Goal: Task Accomplishment & Management: Manage account settings

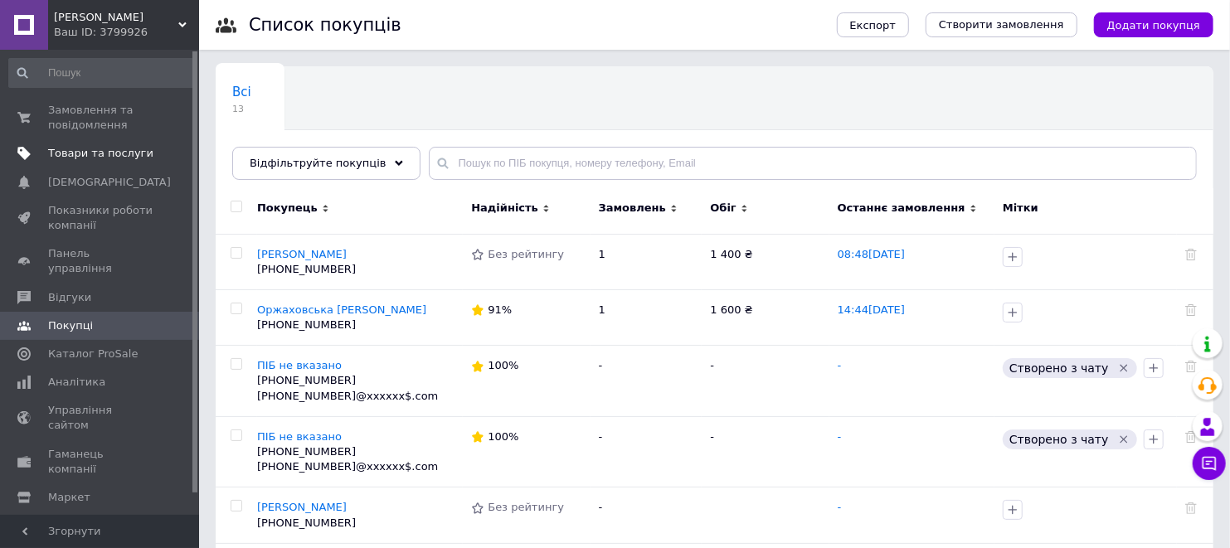
click at [79, 155] on span "Товари та послуги" at bounding box center [100, 153] width 105 height 15
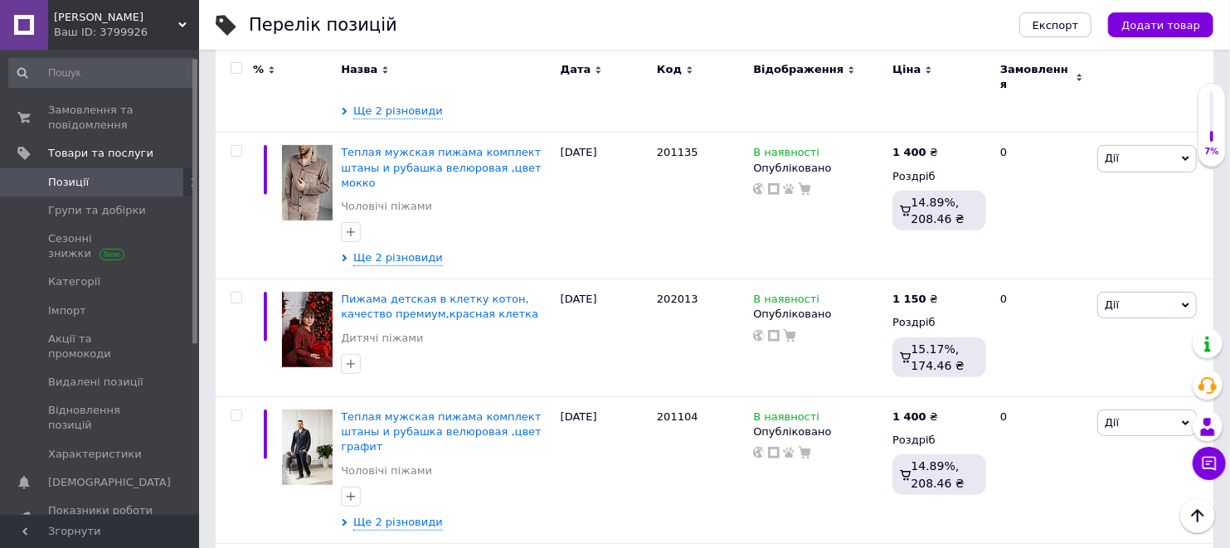
scroll to position [92, 0]
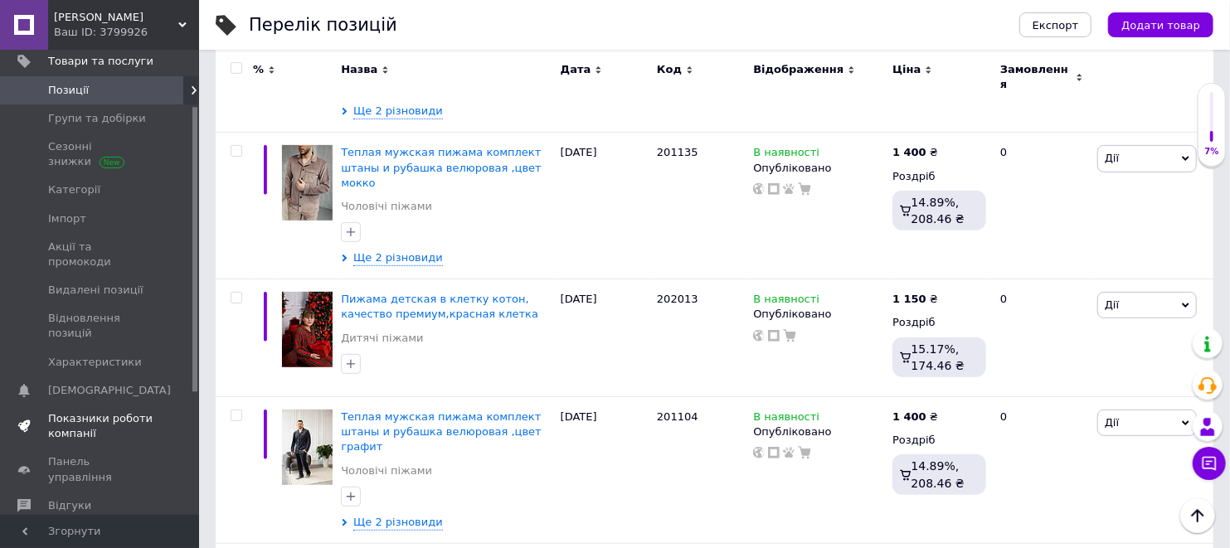
click at [83, 411] on span "Показники роботи компанії" at bounding box center [100, 426] width 105 height 30
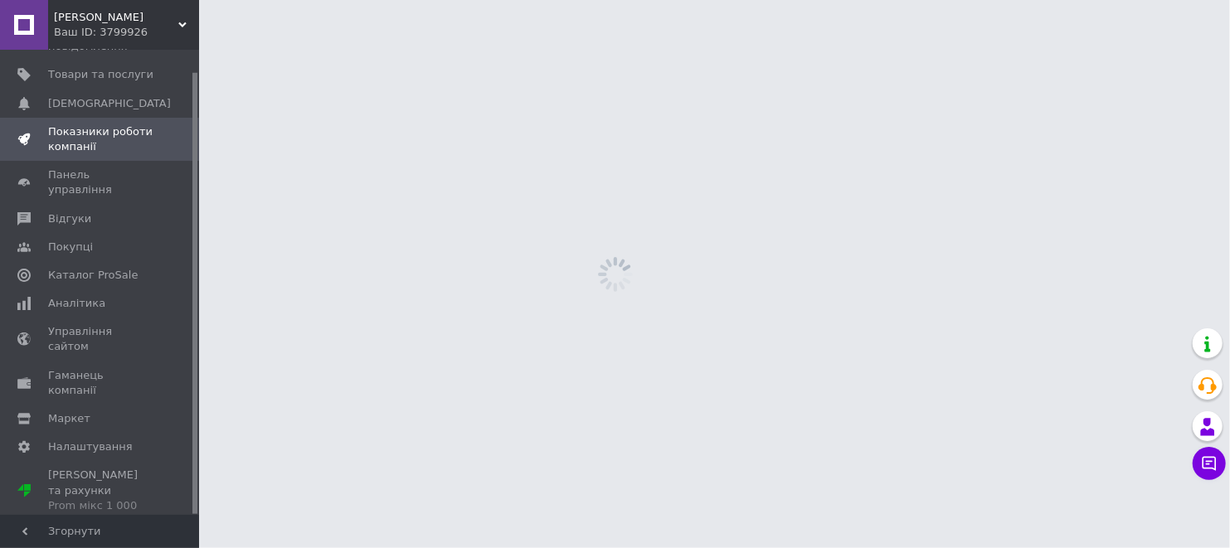
scroll to position [22, 0]
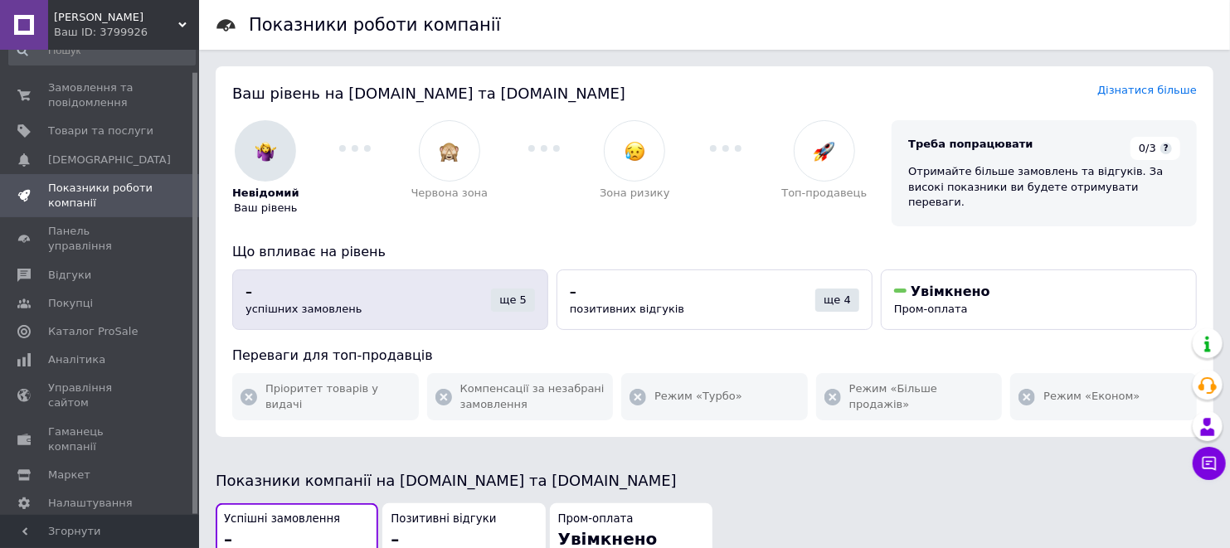
click at [515, 292] on div "ще 5" at bounding box center [513, 300] width 44 height 23
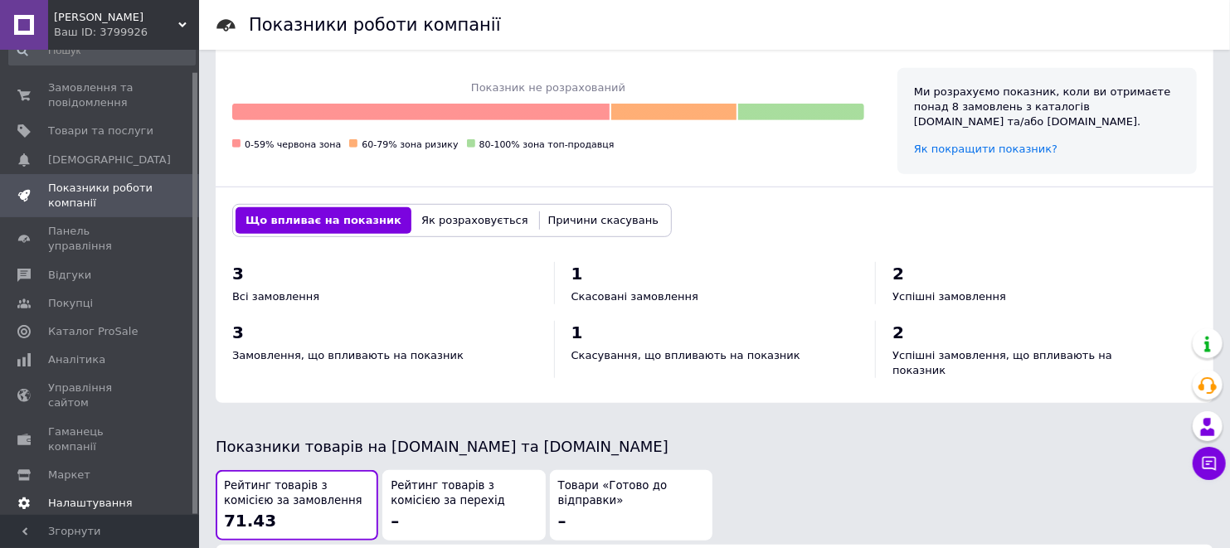
click at [91, 489] on link "Налаштування" at bounding box center [102, 503] width 204 height 28
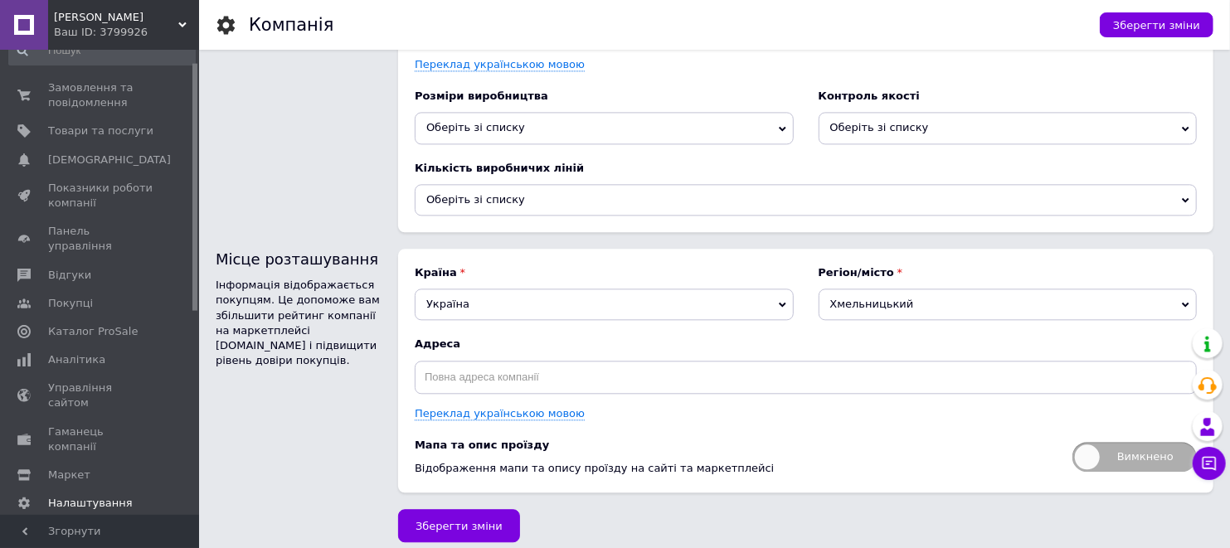
scroll to position [2198, 0]
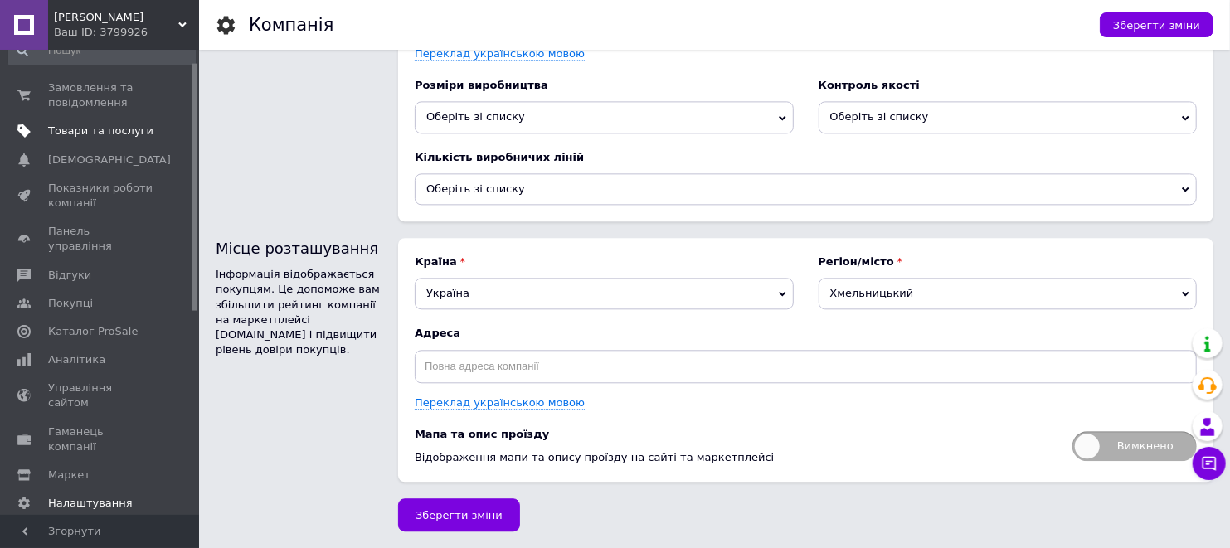
click at [61, 129] on span "Товари та послуги" at bounding box center [100, 131] width 105 height 15
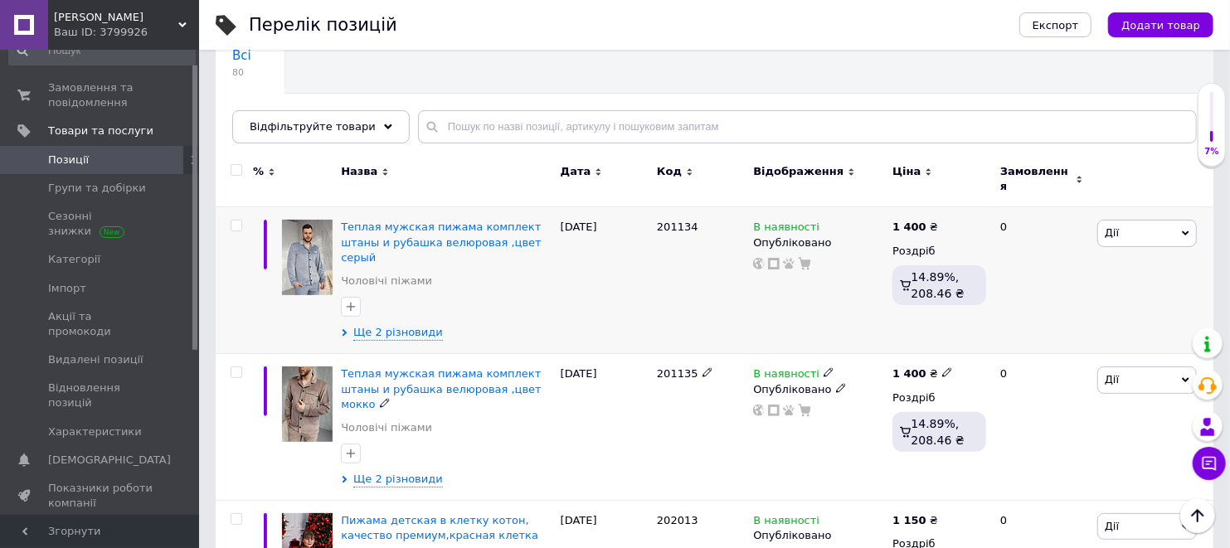
scroll to position [276, 0]
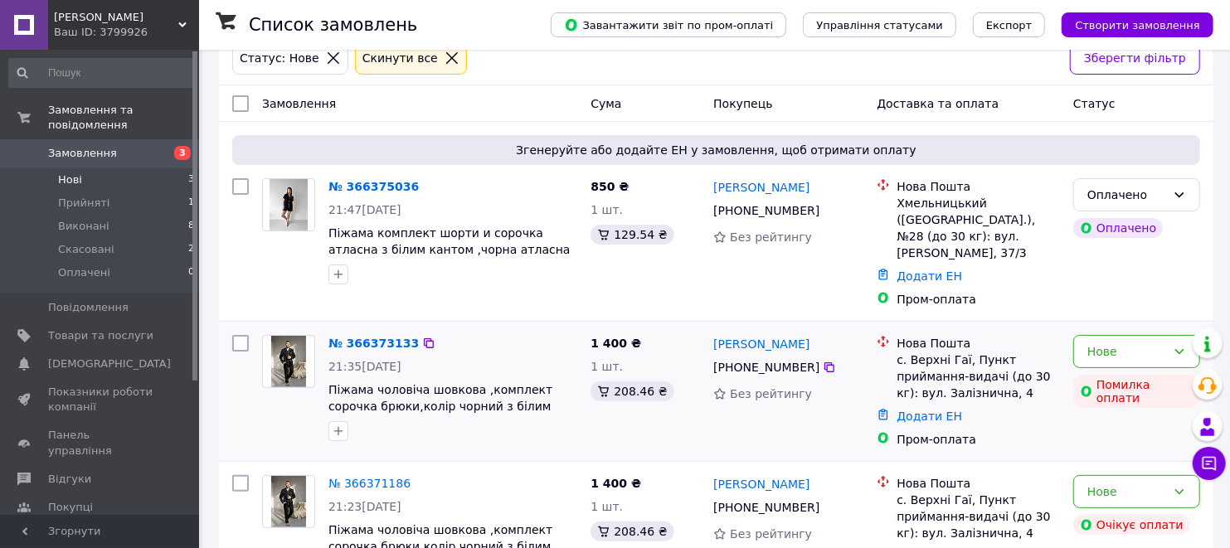
scroll to position [92, 0]
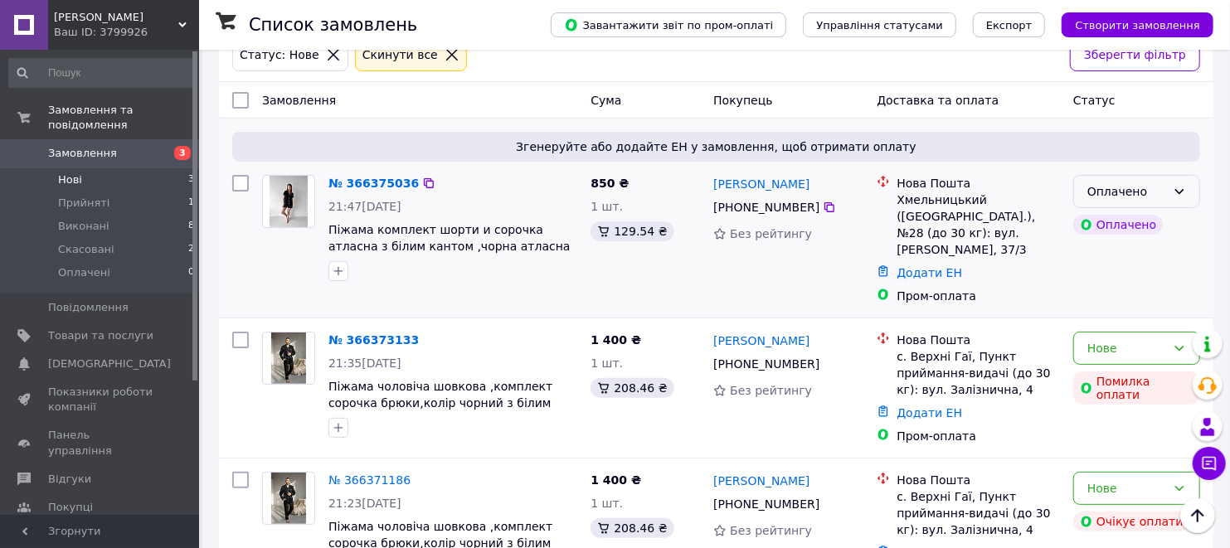
click at [1120, 195] on div "Оплачено" at bounding box center [1126, 191] width 79 height 18
click at [1116, 234] on li "Прийнято" at bounding box center [1136, 229] width 125 height 30
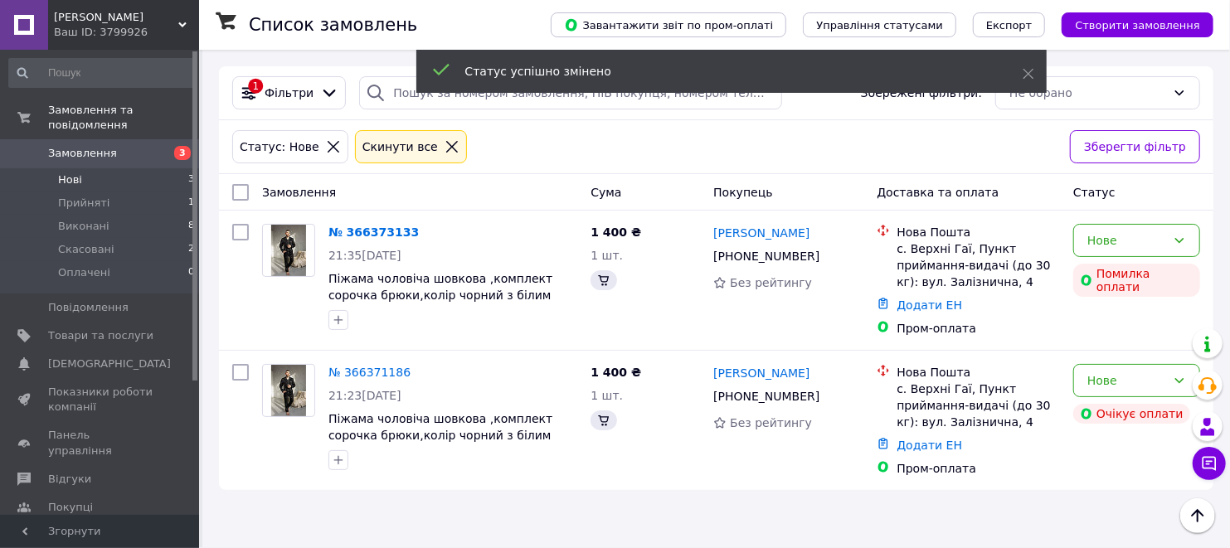
scroll to position [0, 0]
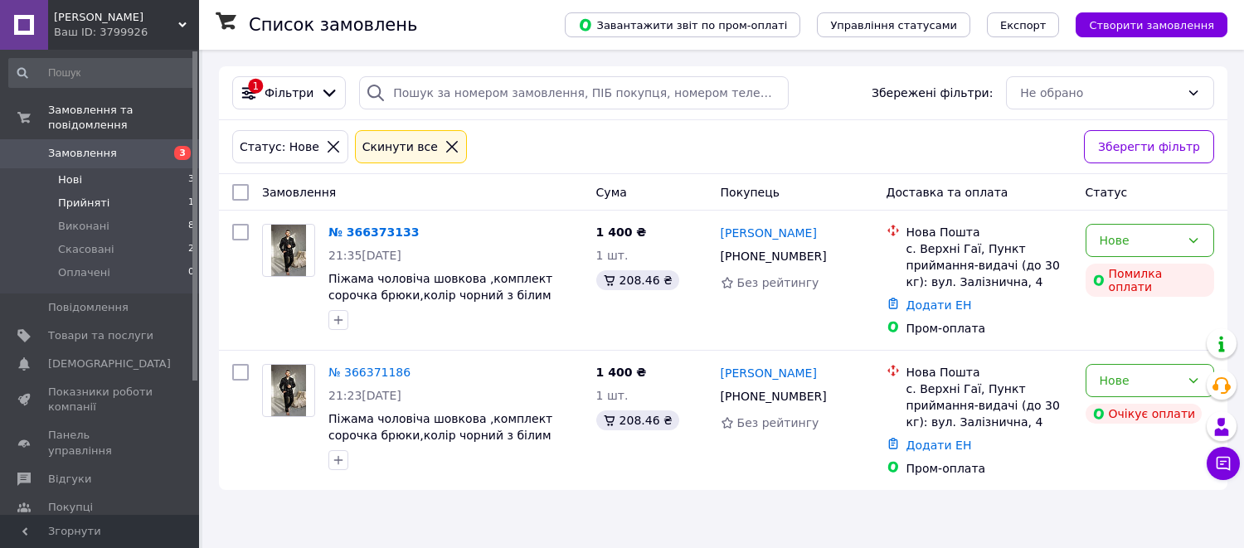
click at [88, 196] on span "Прийняті" at bounding box center [83, 203] width 51 height 15
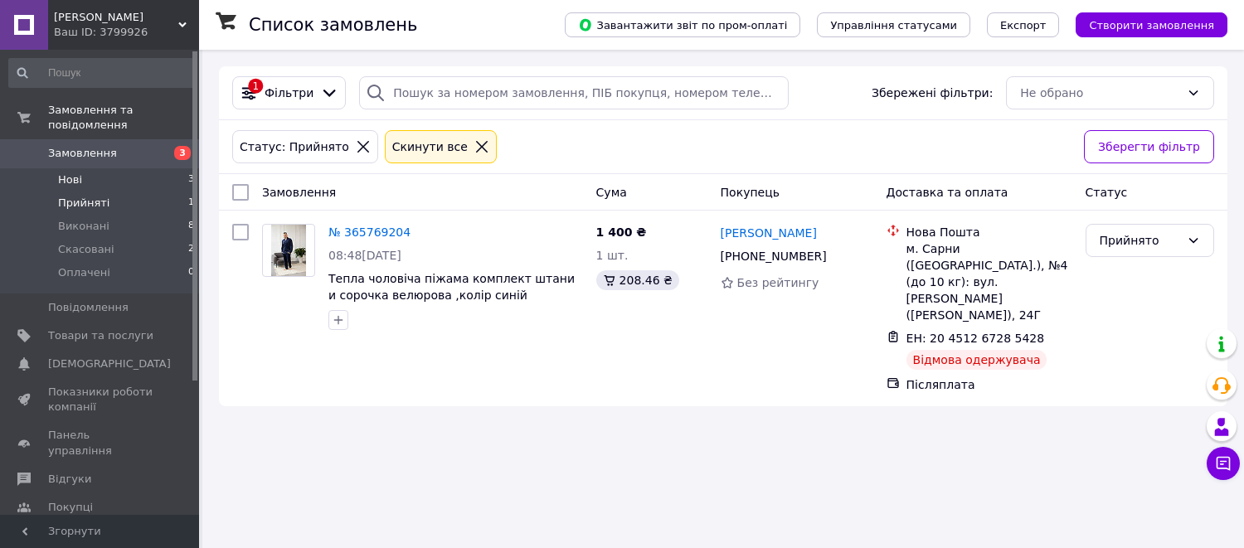
click at [63, 173] on span "Нові" at bounding box center [70, 180] width 24 height 15
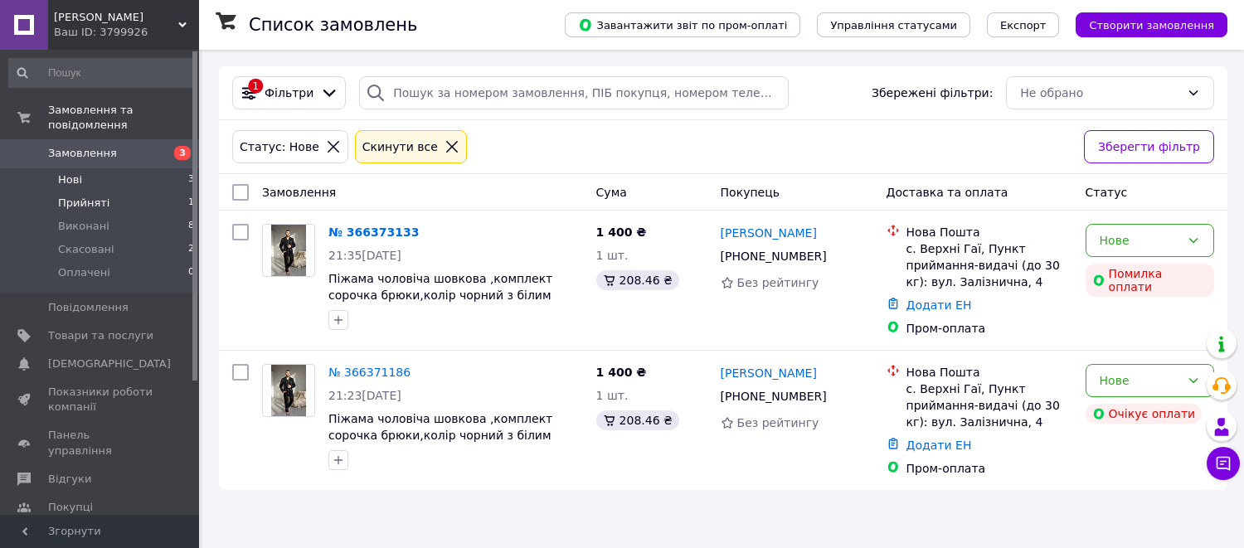
click at [77, 196] on span "Прийняті" at bounding box center [83, 203] width 51 height 15
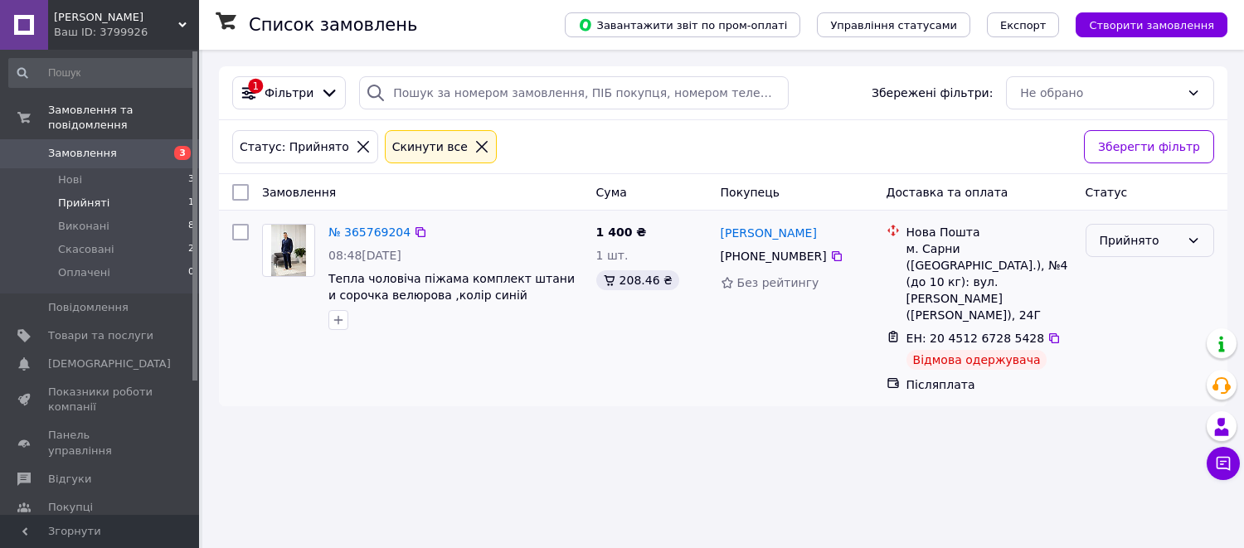
click at [1110, 242] on div "Прийнято" at bounding box center [1140, 240] width 80 height 18
click at [1115, 308] on li "Скасовано" at bounding box center [1150, 308] width 127 height 30
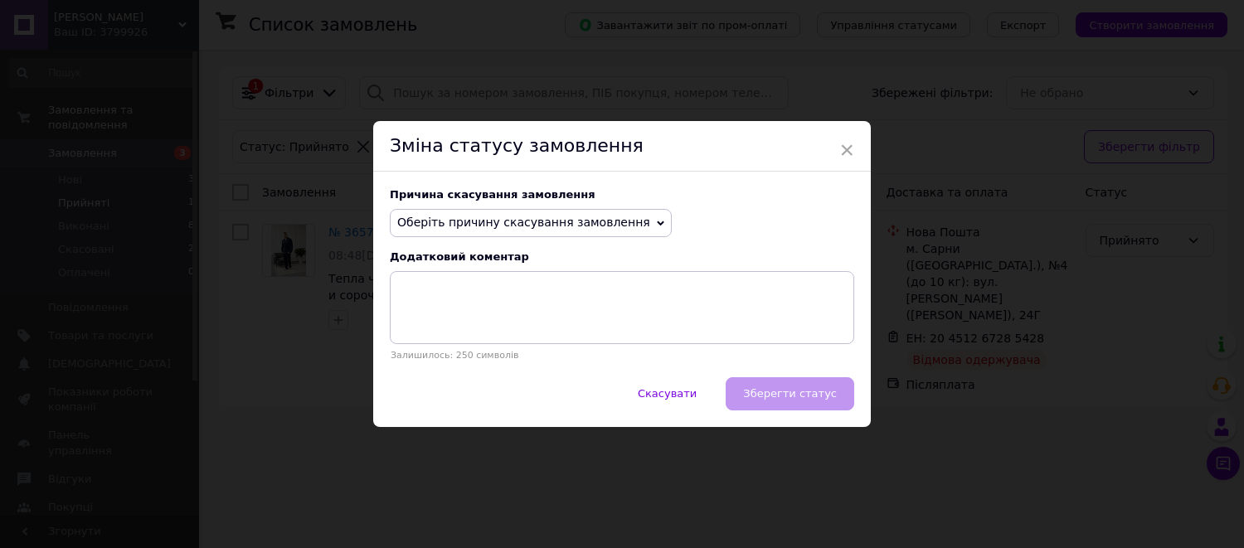
click at [436, 219] on span "Оберіть причину скасування замовлення" at bounding box center [523, 222] width 253 height 13
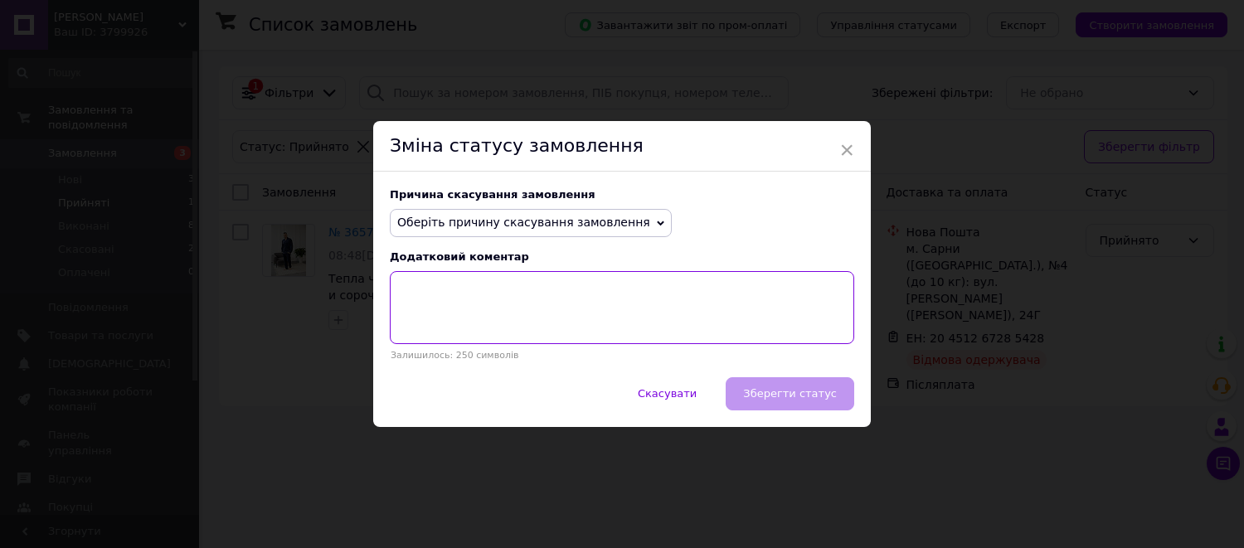
click at [749, 318] on textarea at bounding box center [622, 307] width 464 height 73
type textarea "Не підійшов розмір"
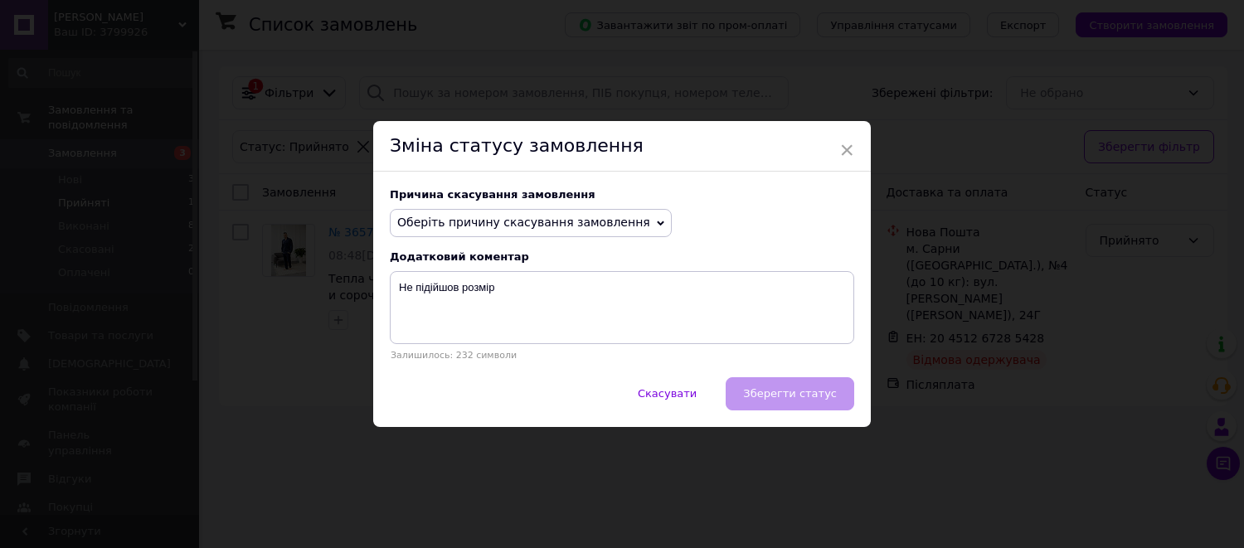
click at [790, 394] on div "Скасувати   Зберегти статус" at bounding box center [622, 402] width 498 height 50
click at [444, 227] on span "Оберіть причину скасування замовлення" at bounding box center [523, 222] width 253 height 13
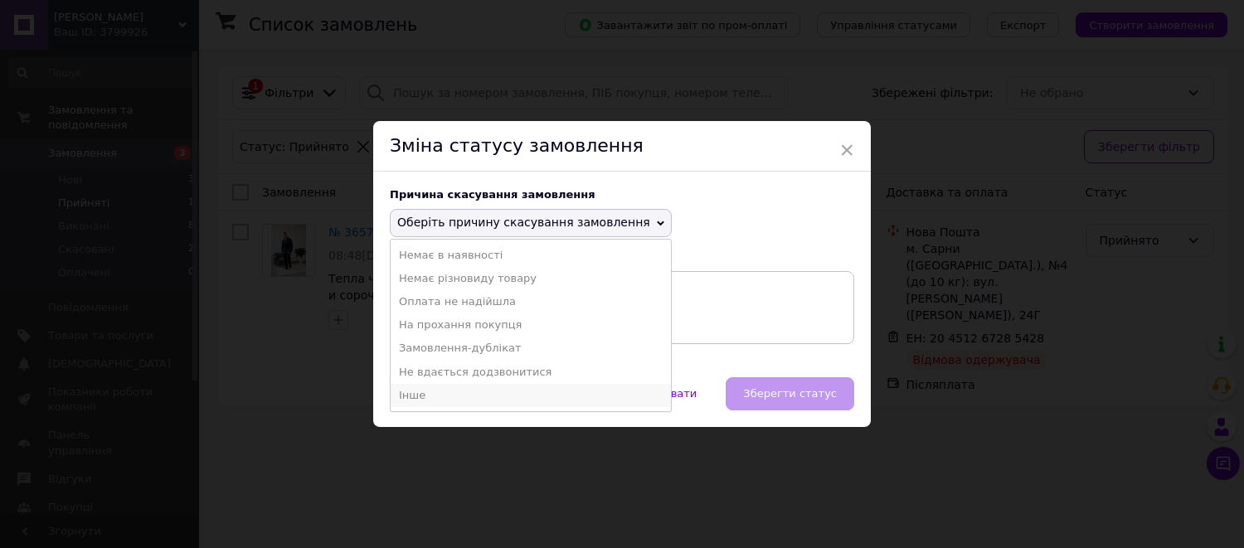
click at [409, 390] on li "Інше" at bounding box center [531, 395] width 280 height 23
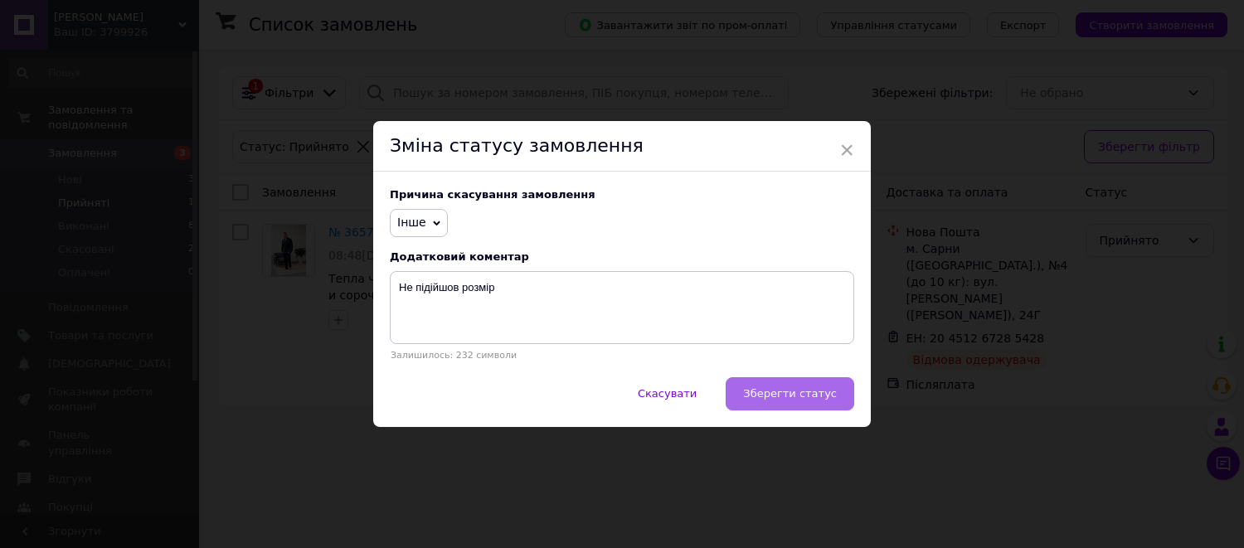
click at [785, 400] on span "Зберегти статус" at bounding box center [790, 393] width 94 height 12
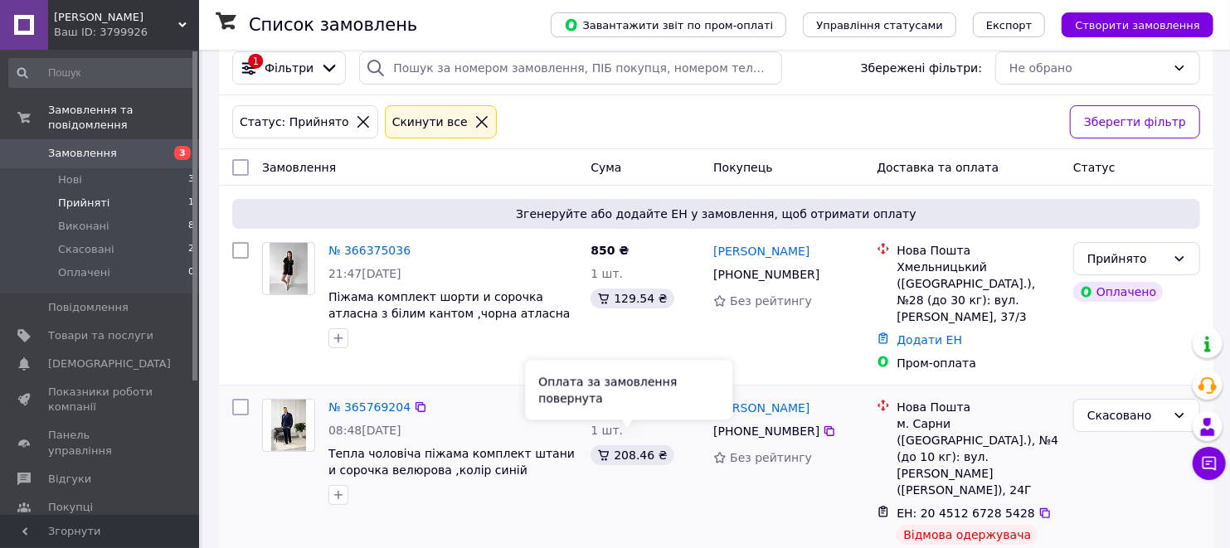
scroll to position [26, 0]
click at [80, 146] on span "Замовлення" at bounding box center [82, 153] width 69 height 15
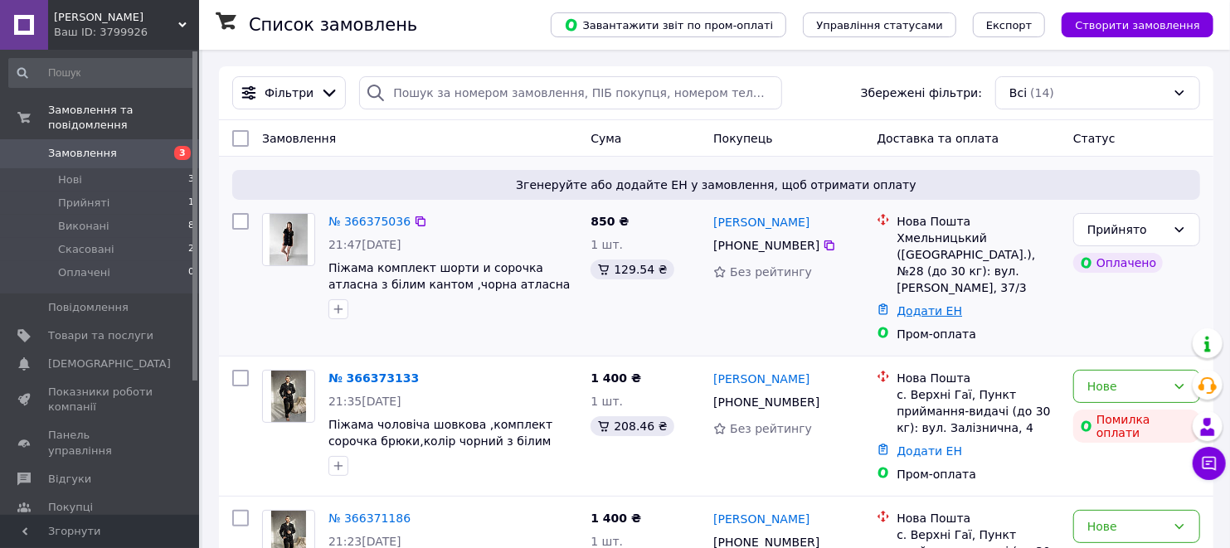
click at [914, 304] on link "Додати ЕН" at bounding box center [930, 310] width 66 height 13
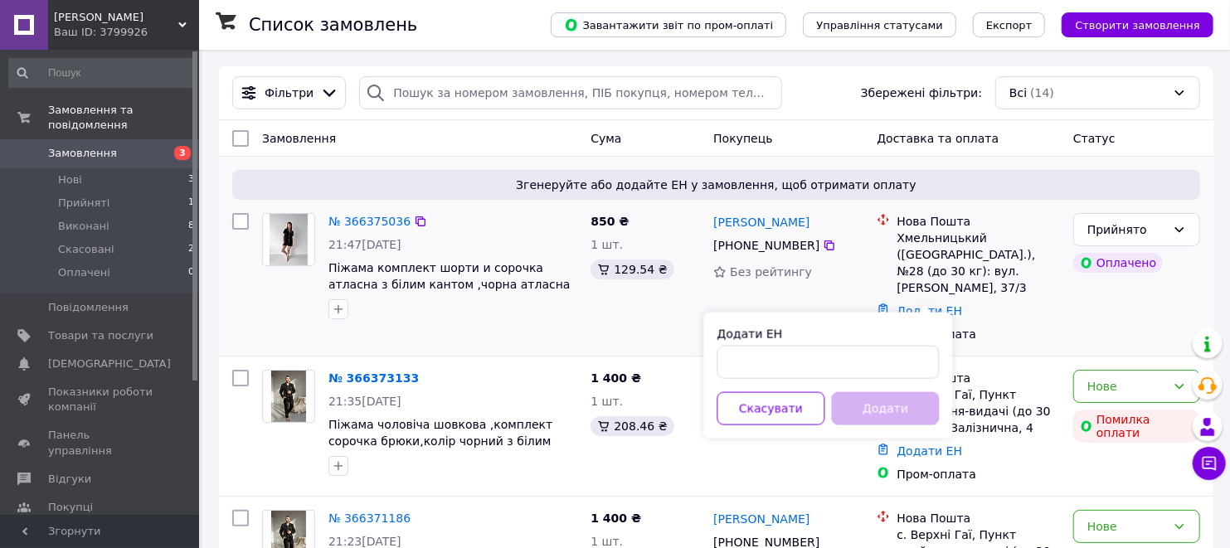
click at [1040, 326] on div "Пром-оплата" at bounding box center [978, 334] width 163 height 17
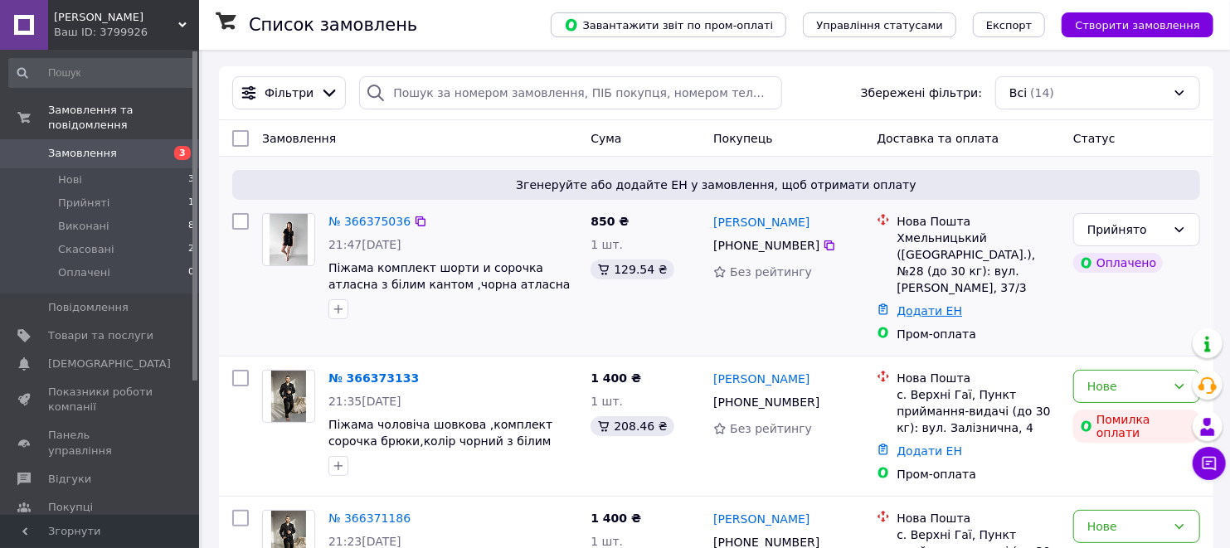
click at [908, 304] on link "Додати ЕН" at bounding box center [930, 310] width 66 height 13
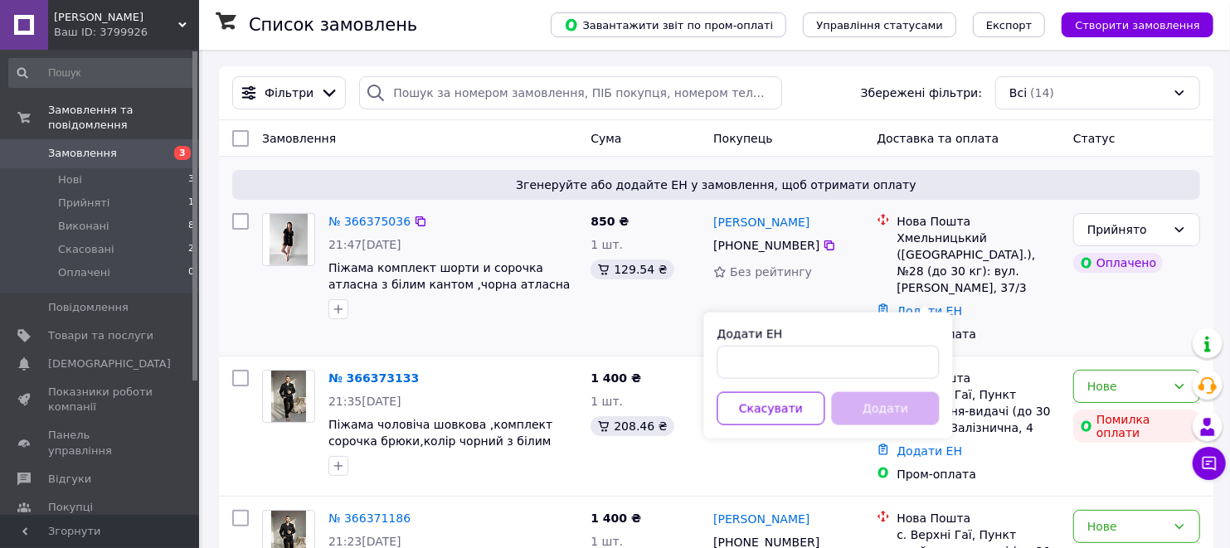
click at [1046, 301] on div "Додати ЕН" at bounding box center [978, 310] width 170 height 23
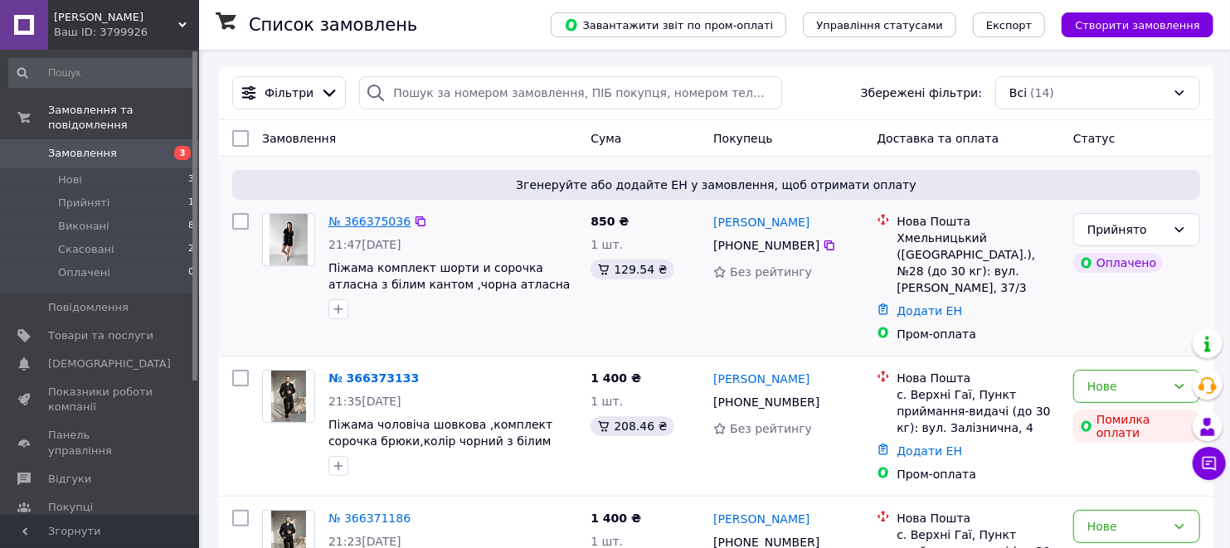
click at [369, 225] on link "№ 366375036" at bounding box center [369, 221] width 82 height 13
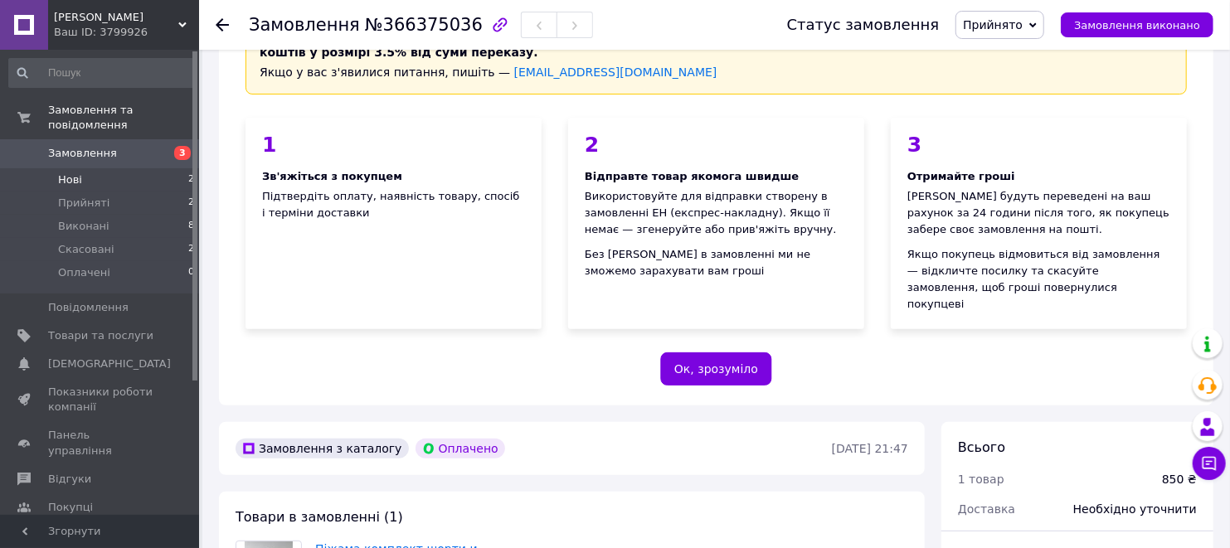
scroll to position [184, 0]
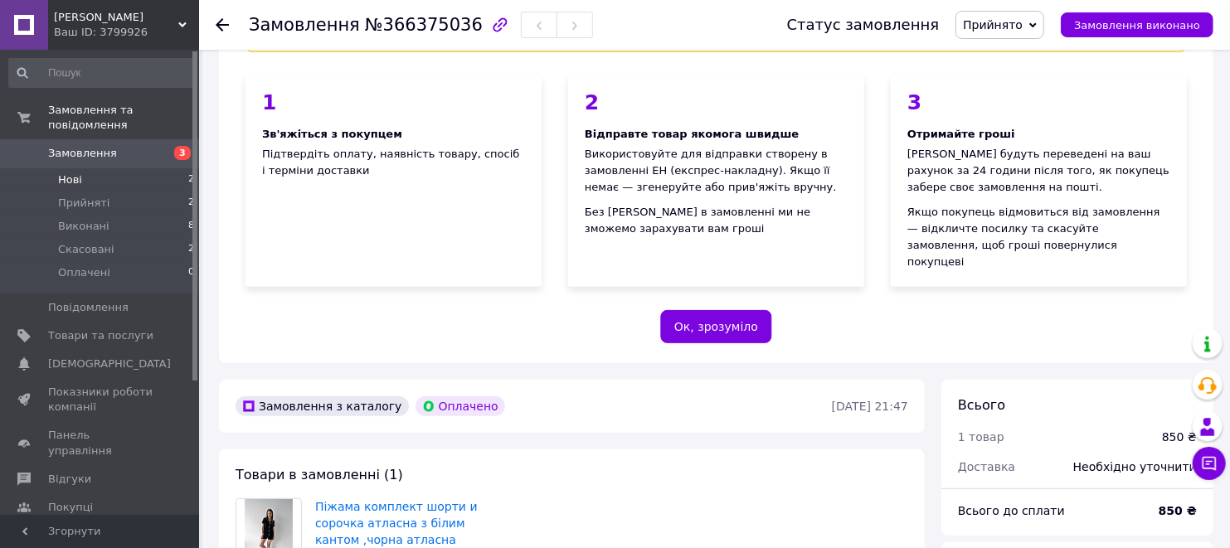
click at [80, 168] on li "Нові 2" at bounding box center [102, 179] width 204 height 23
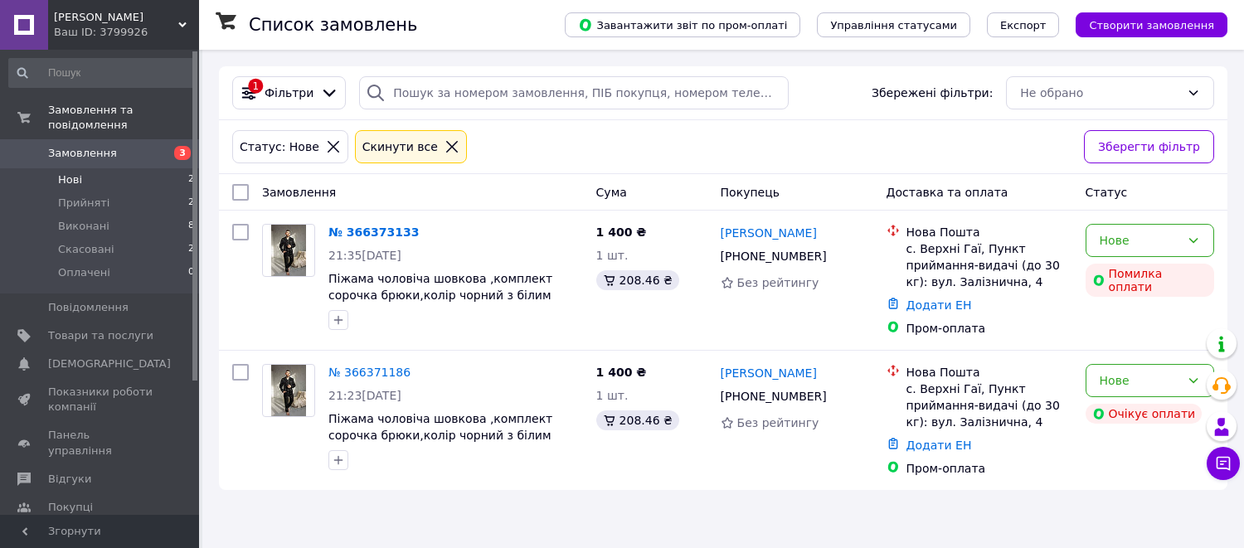
click at [83, 172] on li "Нові 2" at bounding box center [102, 179] width 204 height 23
click at [71, 196] on span "Прийняті" at bounding box center [83, 203] width 51 height 15
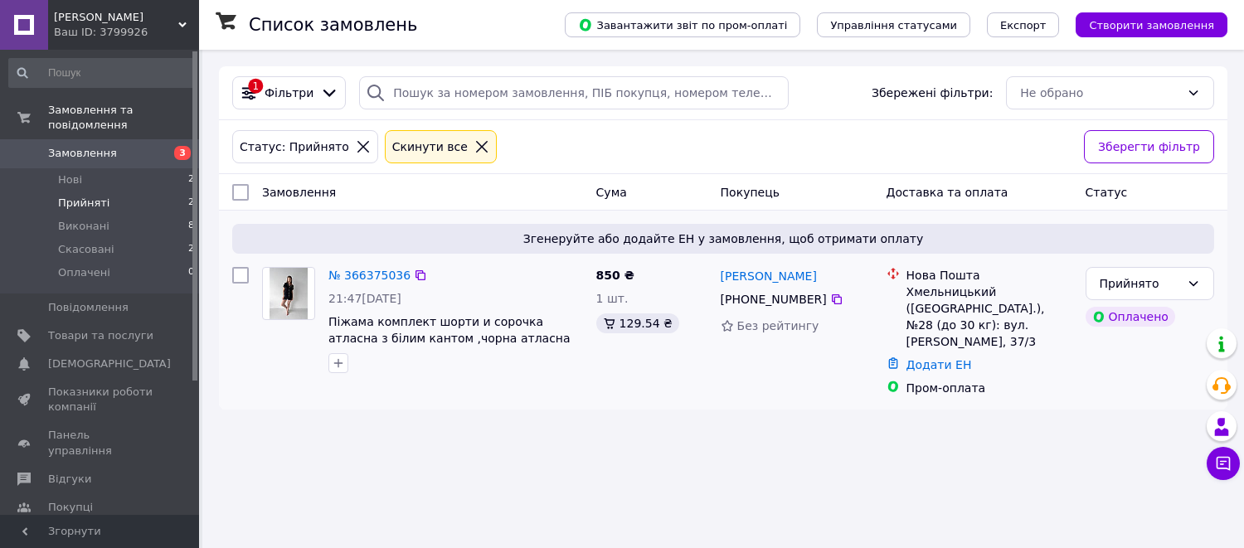
click at [936, 292] on div "Хмельницький ([GEOGRAPHIC_DATA].), №28 (до 30 кг): вул. [PERSON_NAME], 37/3" at bounding box center [990, 317] width 166 height 66
click at [910, 358] on link "Додати ЕН" at bounding box center [940, 364] width 66 height 13
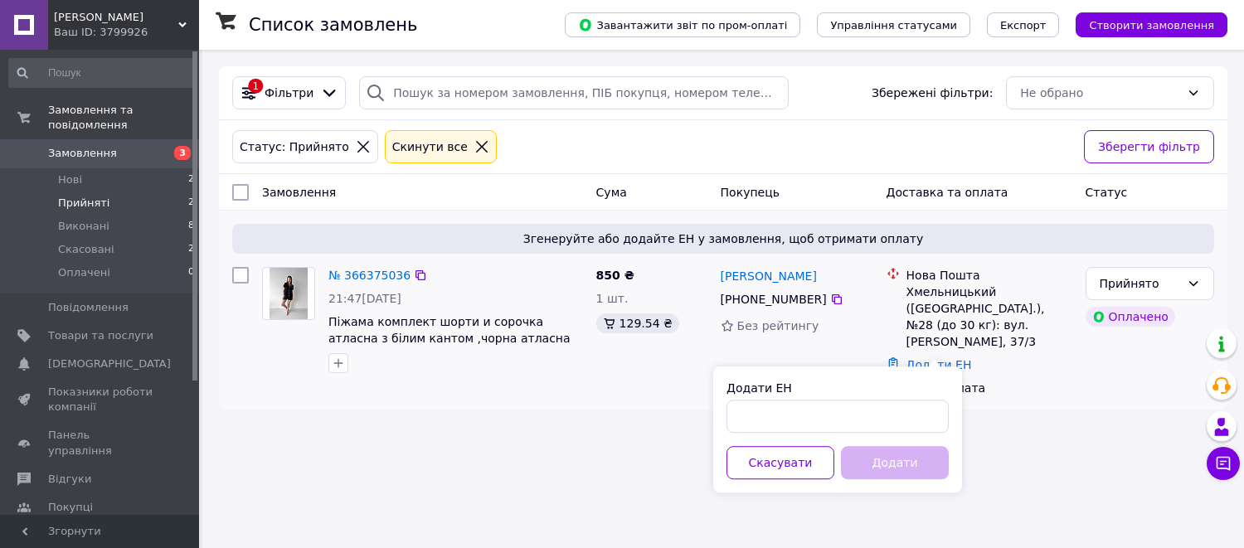
drag, startPoint x: 1055, startPoint y: 451, endPoint x: 1029, endPoint y: 357, distance: 97.2
click at [1057, 452] on div "Список замовлень Завантажити звіт по пром-оплаті Управління статусами Експорт С…" at bounding box center [723, 274] width 1042 height 548
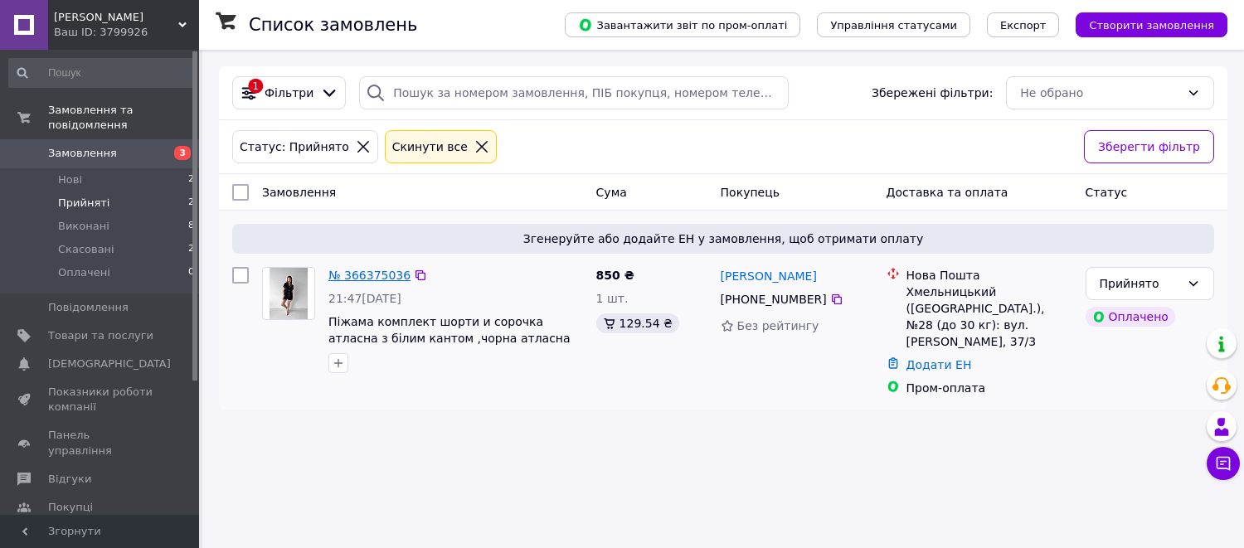
click at [348, 275] on link "№ 366375036" at bounding box center [369, 275] width 82 height 13
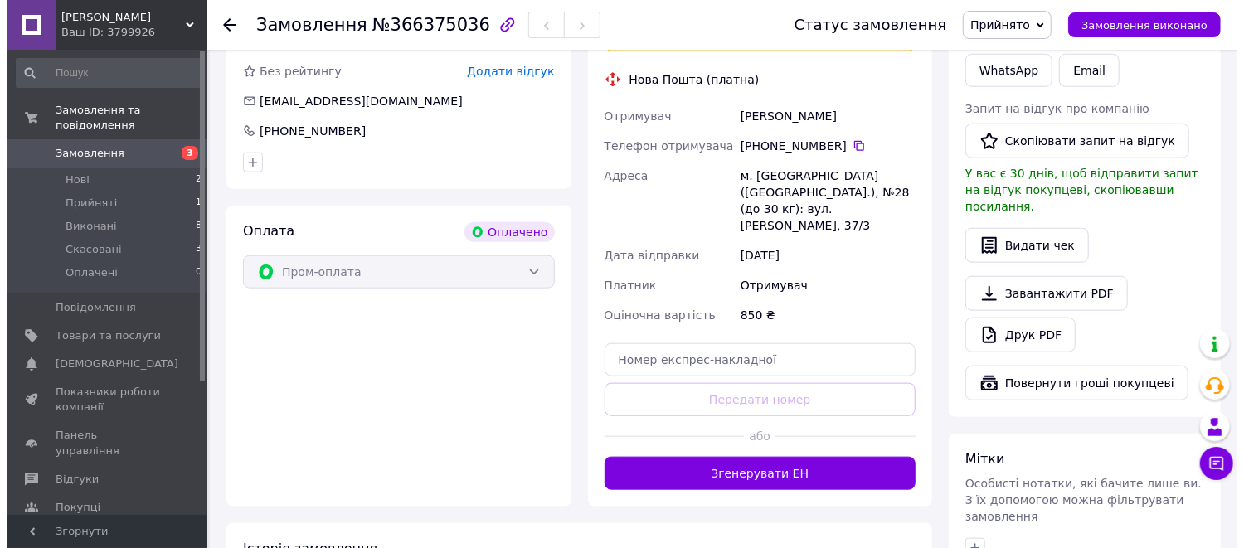
scroll to position [737, 0]
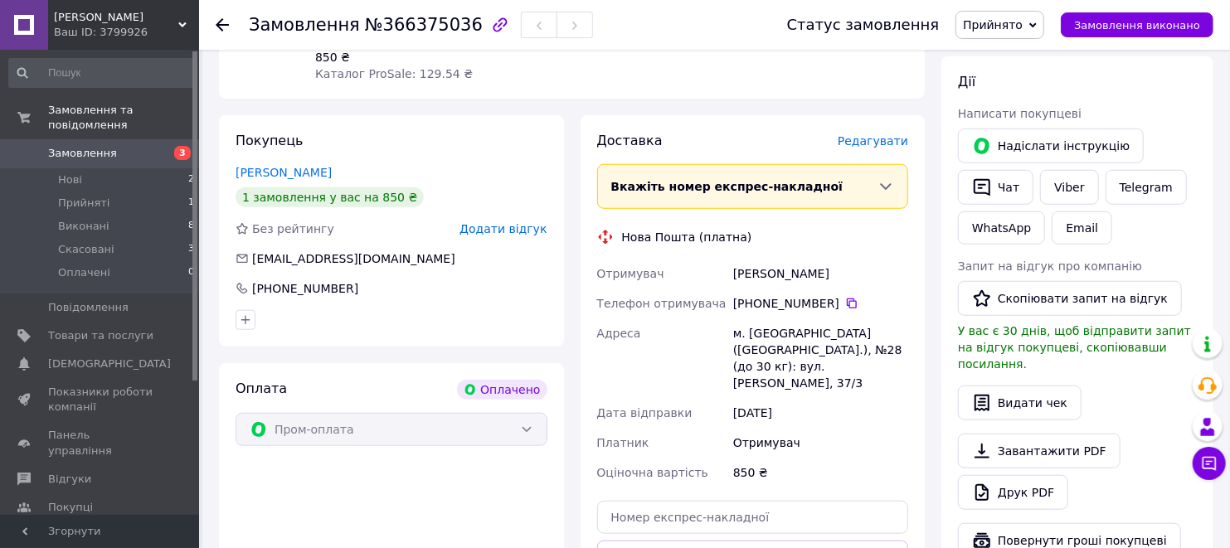
click at [869, 134] on span "Редагувати" at bounding box center [873, 140] width 70 height 13
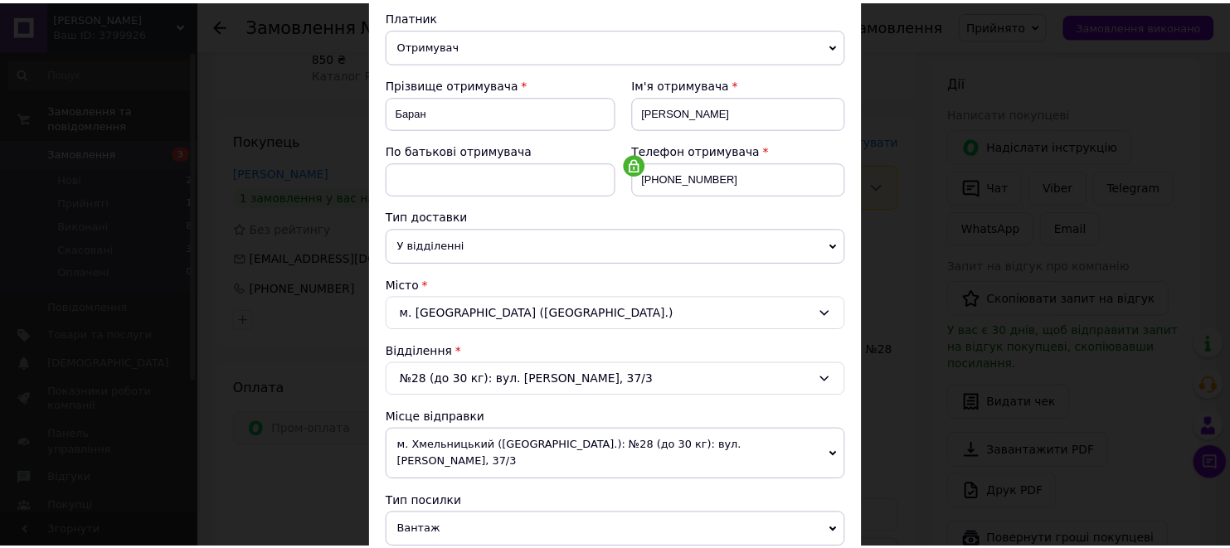
scroll to position [0, 0]
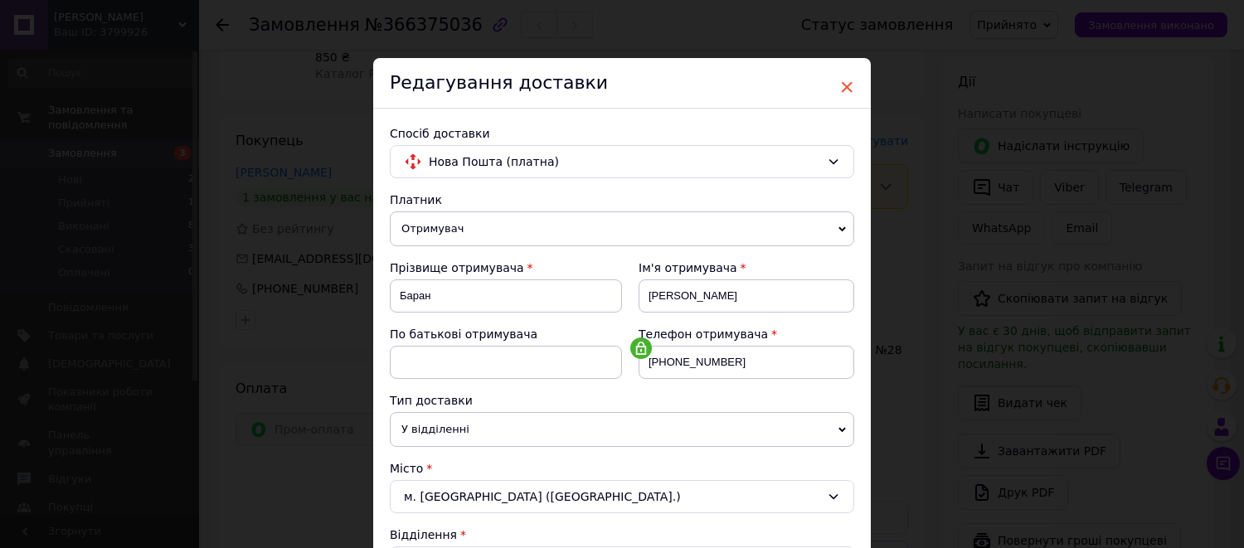
click at [844, 89] on span "×" at bounding box center [846, 87] width 15 height 28
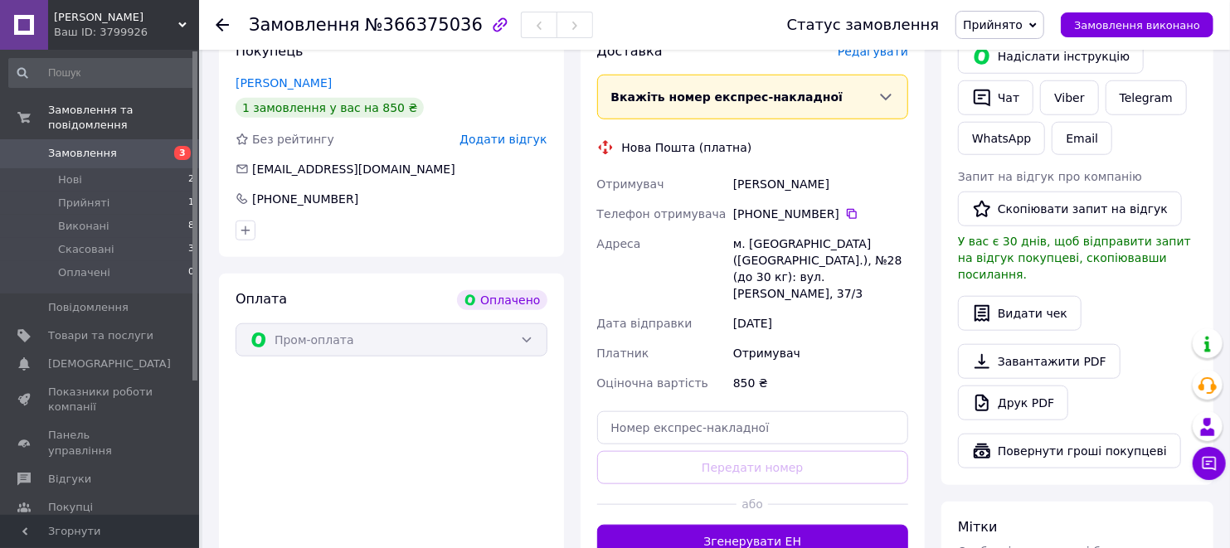
scroll to position [921, 0]
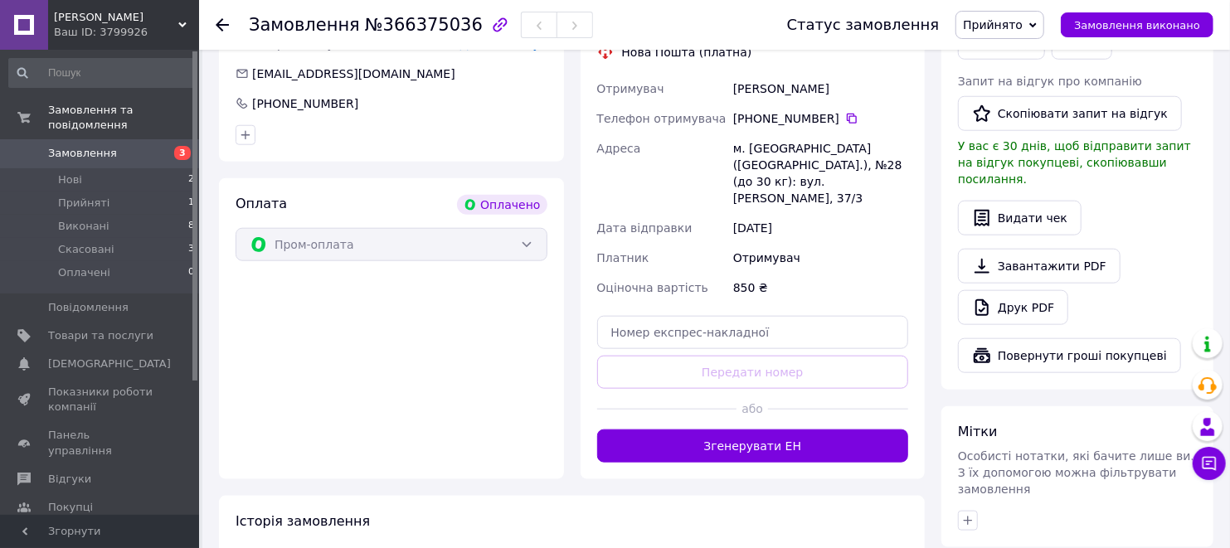
click at [764, 430] on button "Згенерувати ЕН" at bounding box center [753, 446] width 312 height 33
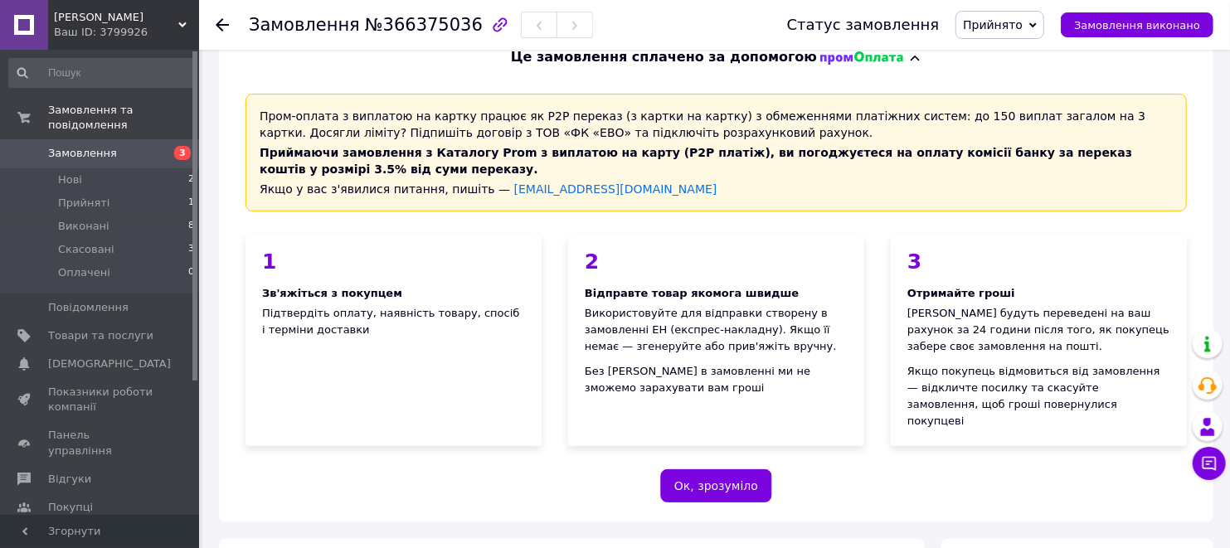
scroll to position [0, 0]
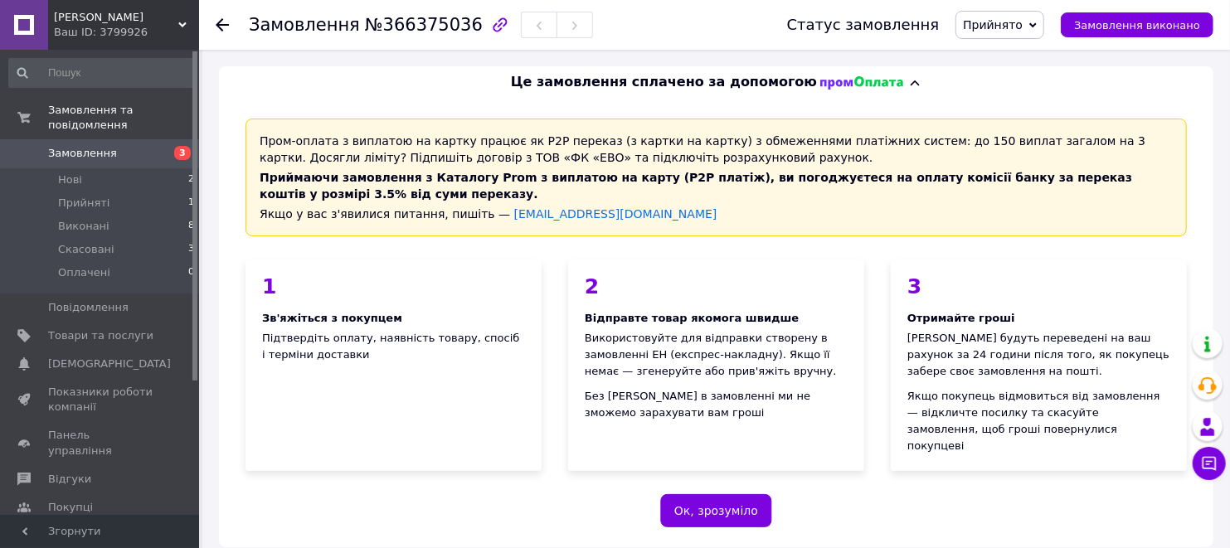
click at [75, 146] on span "Замовлення" at bounding box center [82, 153] width 69 height 15
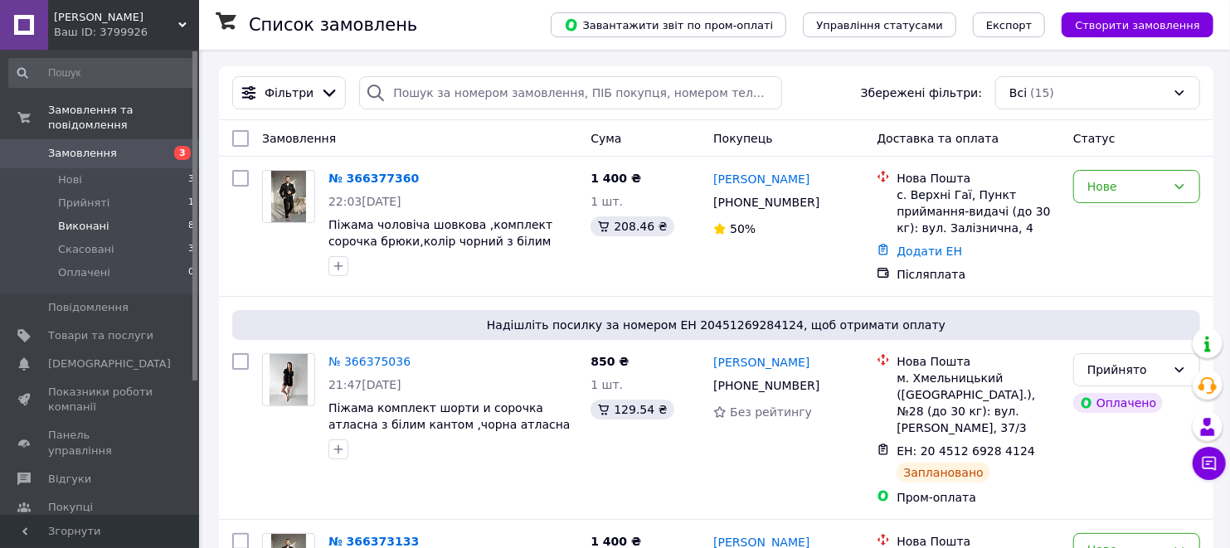
click at [114, 215] on li "Виконані 8" at bounding box center [102, 226] width 204 height 23
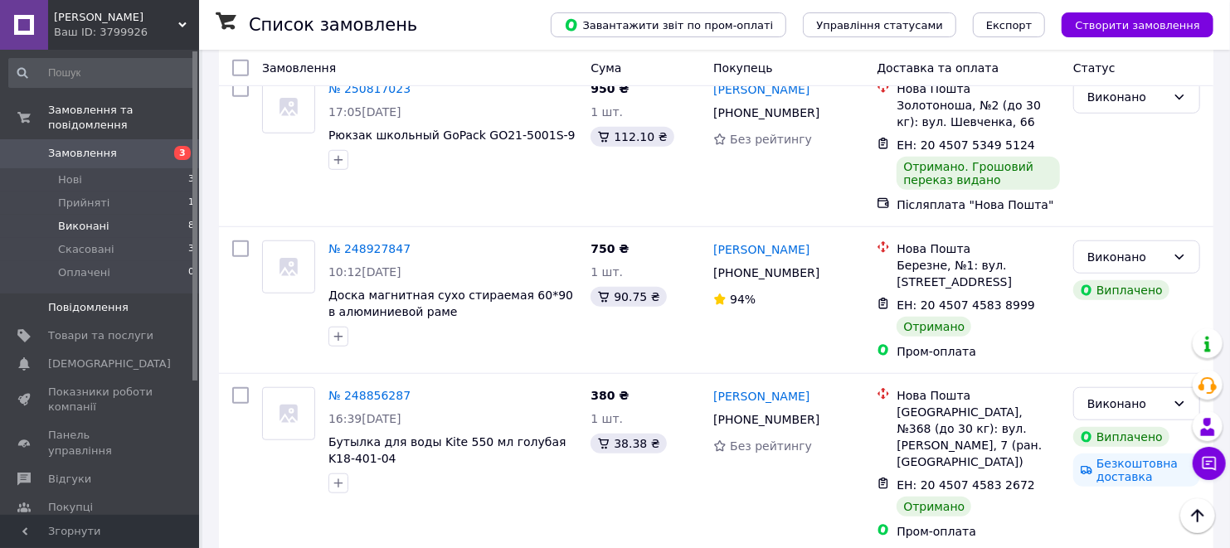
scroll to position [315, 0]
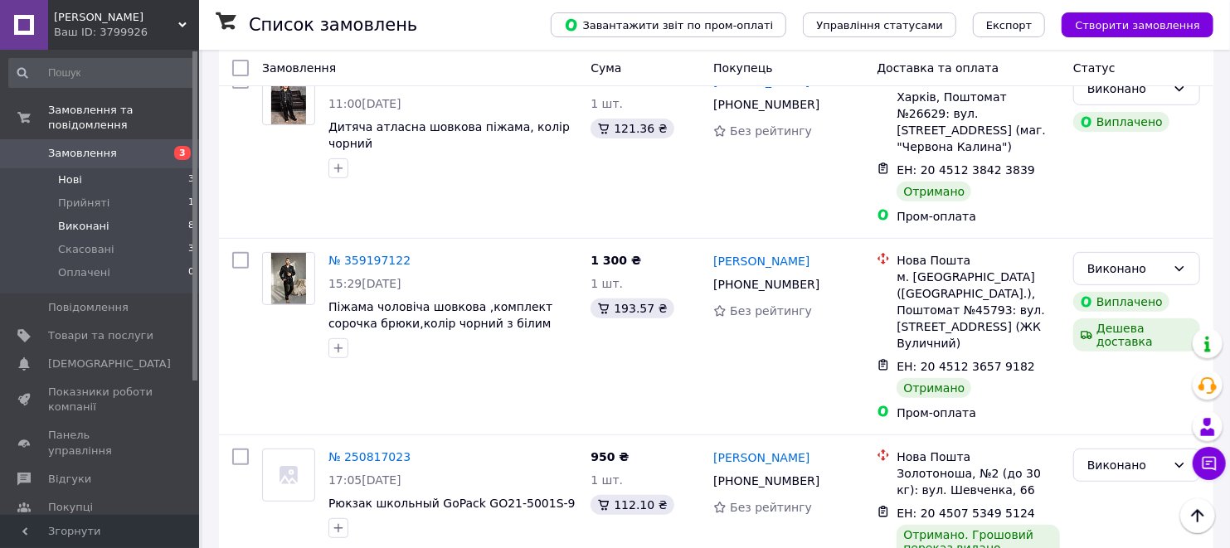
click at [106, 168] on li "Нові 3" at bounding box center [102, 179] width 204 height 23
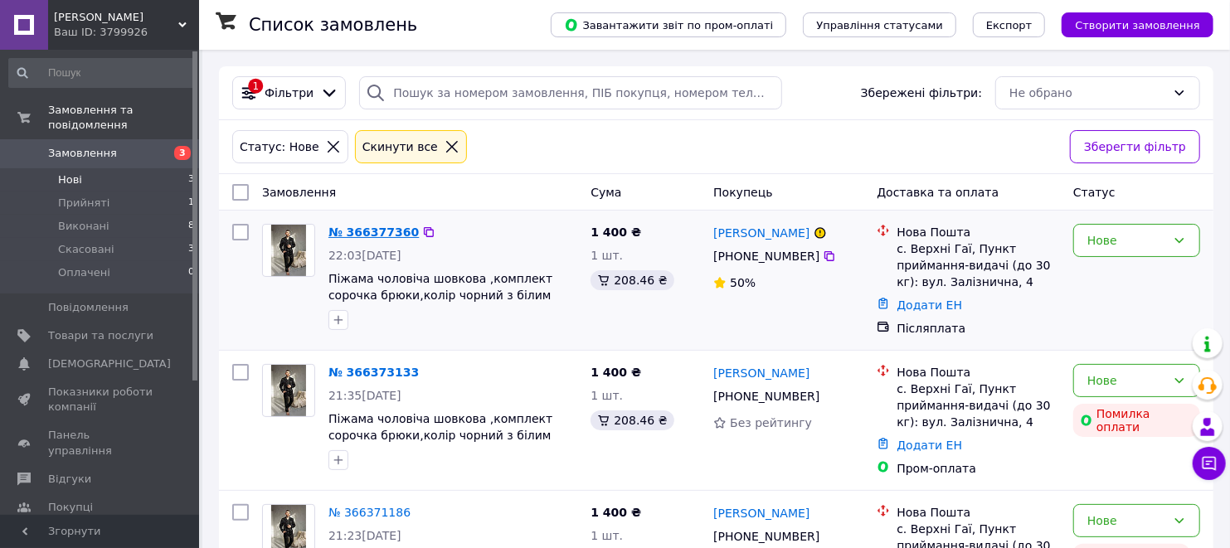
click at [366, 229] on link "№ 366377360" at bounding box center [373, 232] width 90 height 13
click at [72, 196] on span "Прийняті" at bounding box center [83, 203] width 51 height 15
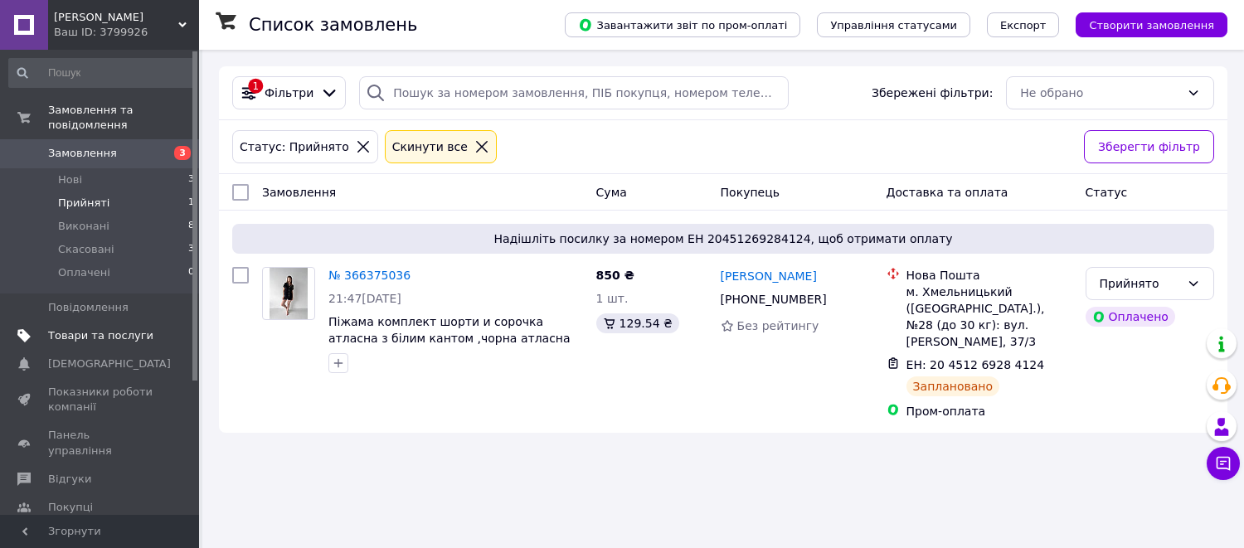
click at [93, 328] on span "Товари та послуги" at bounding box center [100, 335] width 105 height 15
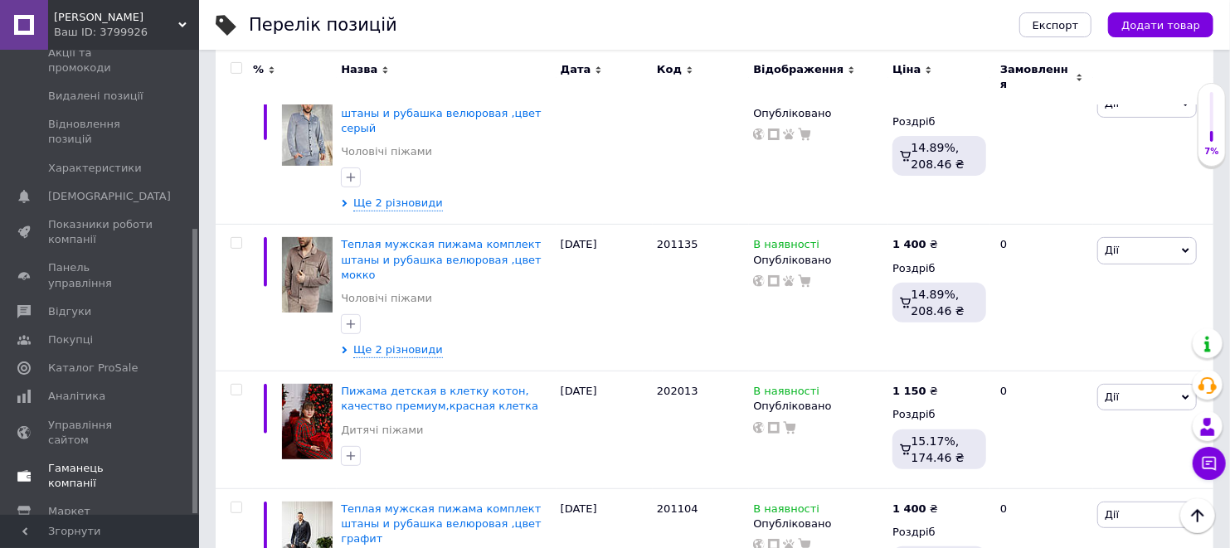
scroll to position [293, 0]
click at [72, 382] on span "Аналітика" at bounding box center [76, 389] width 57 height 15
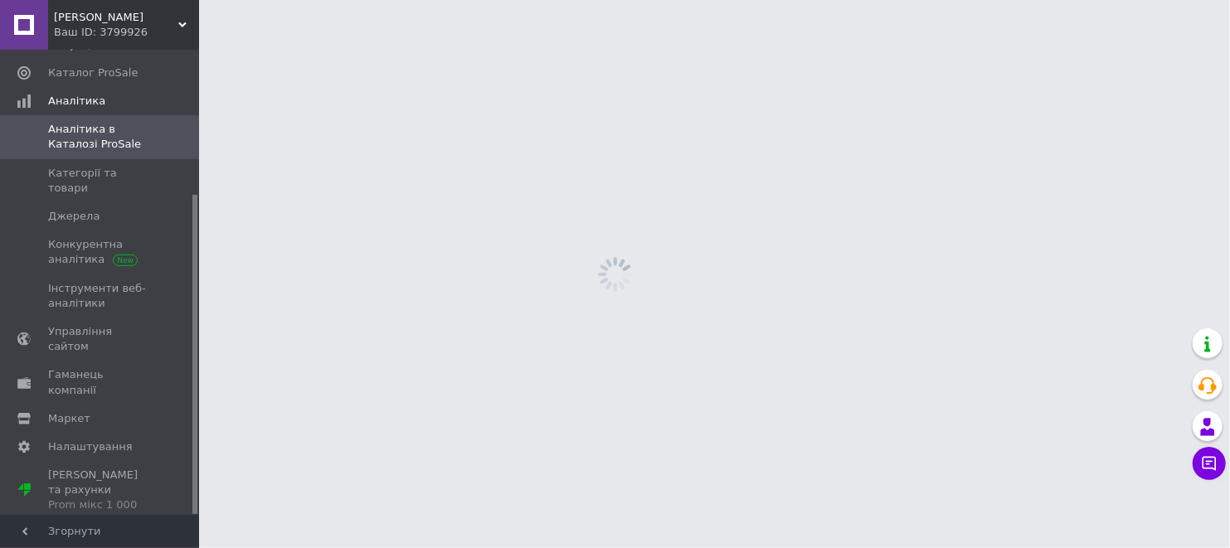
scroll to position [210, 0]
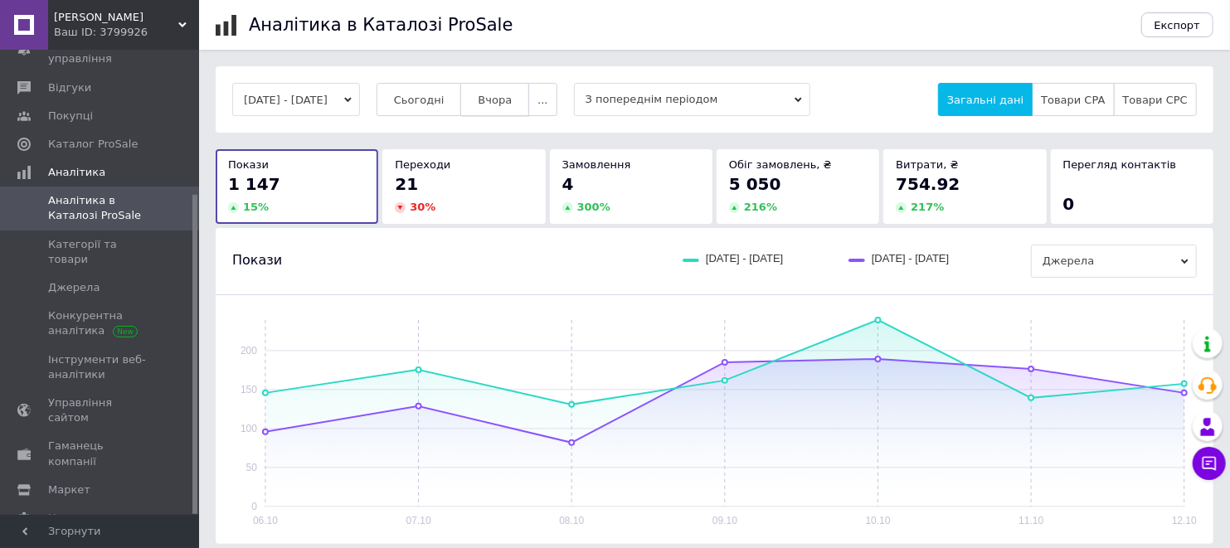
click at [511, 98] on span "Вчора" at bounding box center [495, 100] width 34 height 12
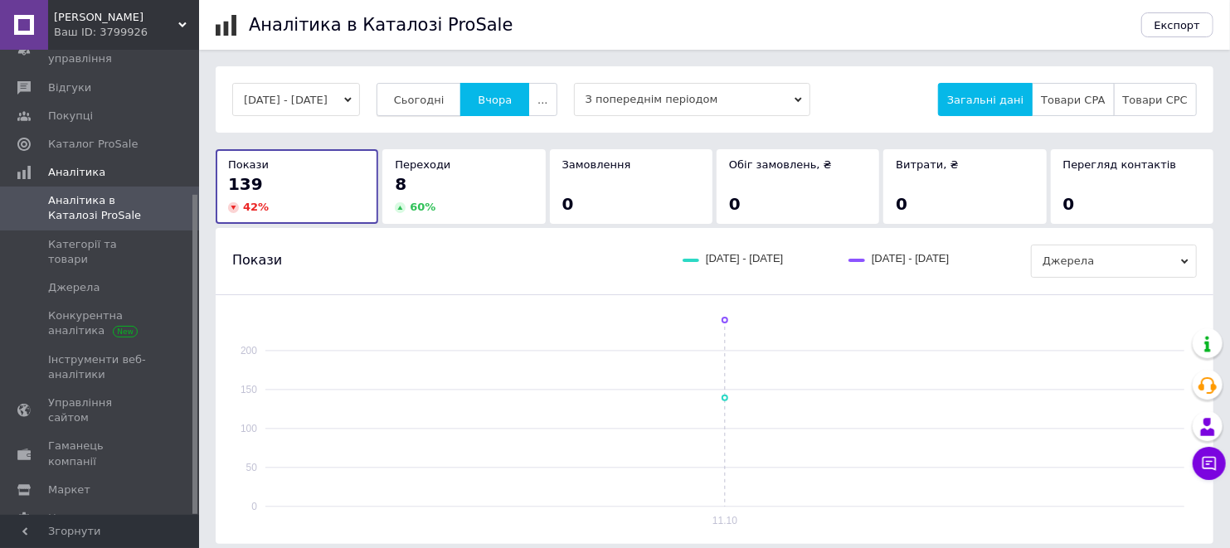
click at [445, 95] on span "Сьогодні" at bounding box center [419, 100] width 51 height 12
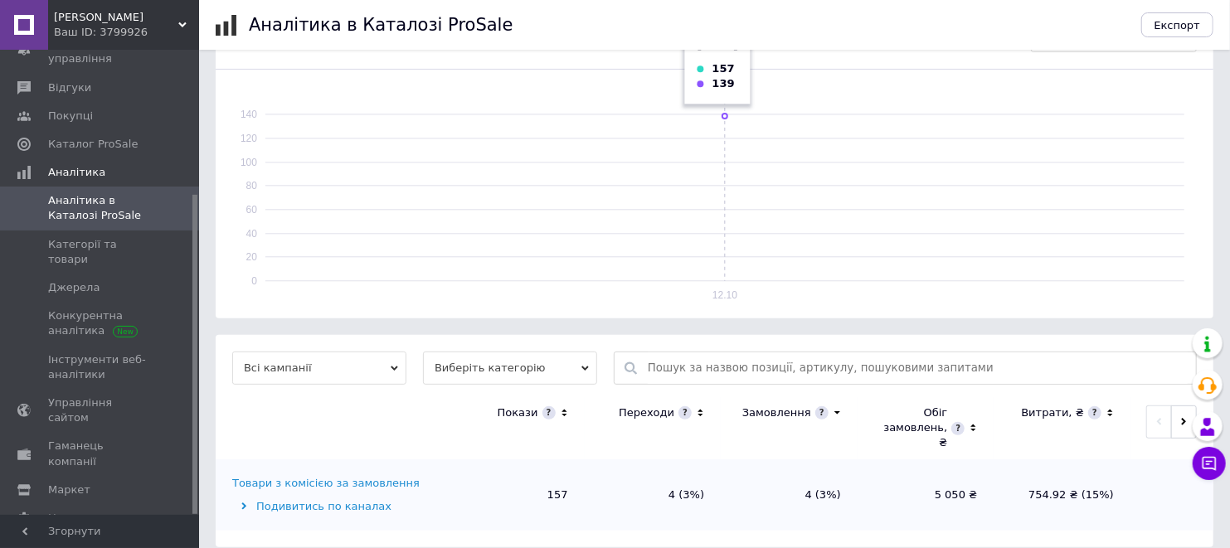
scroll to position [229, 0]
click at [328, 496] on div "Подивитись по каналах" at bounding box center [337, 503] width 211 height 15
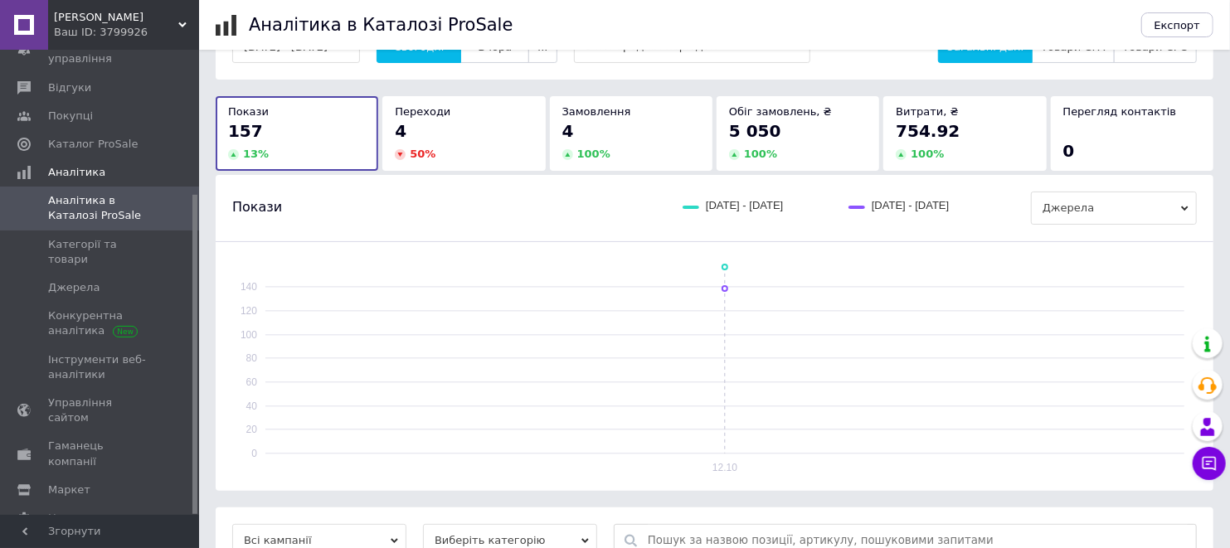
scroll to position [50, 0]
